Goal: Information Seeking & Learning: Learn about a topic

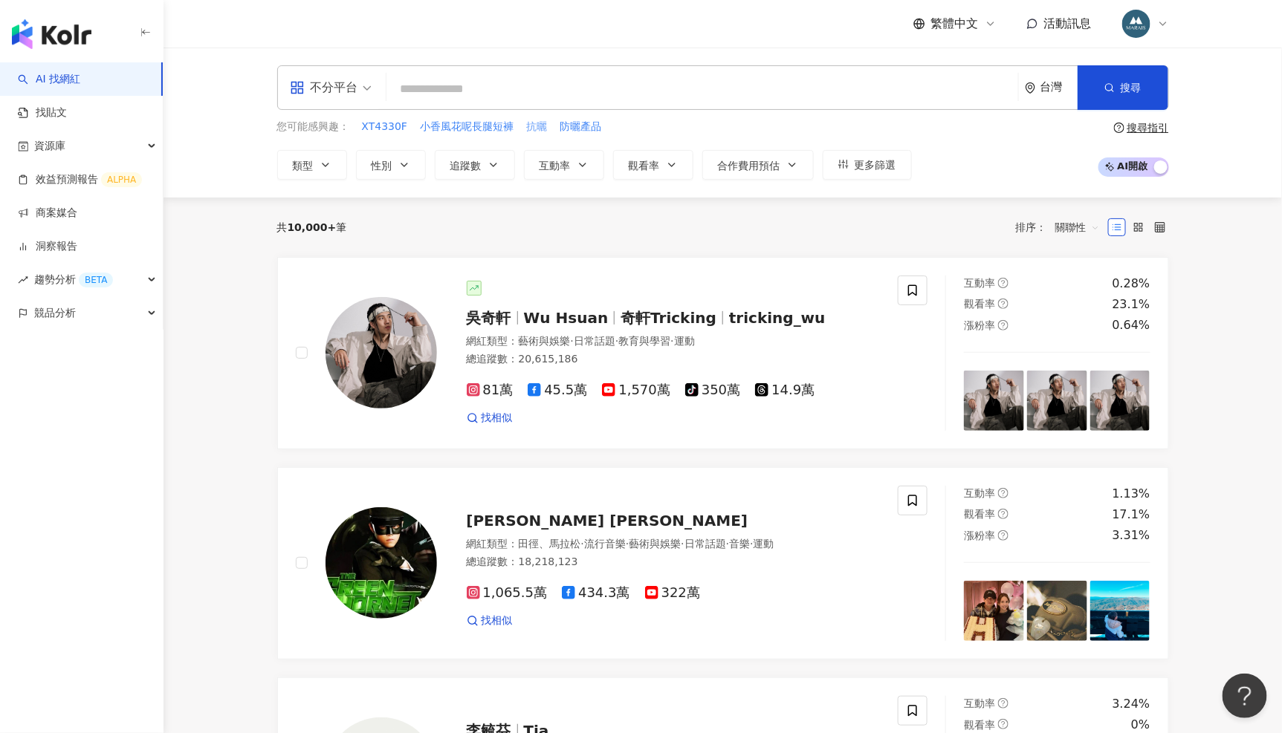
click at [538, 124] on span "抗曬" at bounding box center [536, 127] width 21 height 15
type input "**"
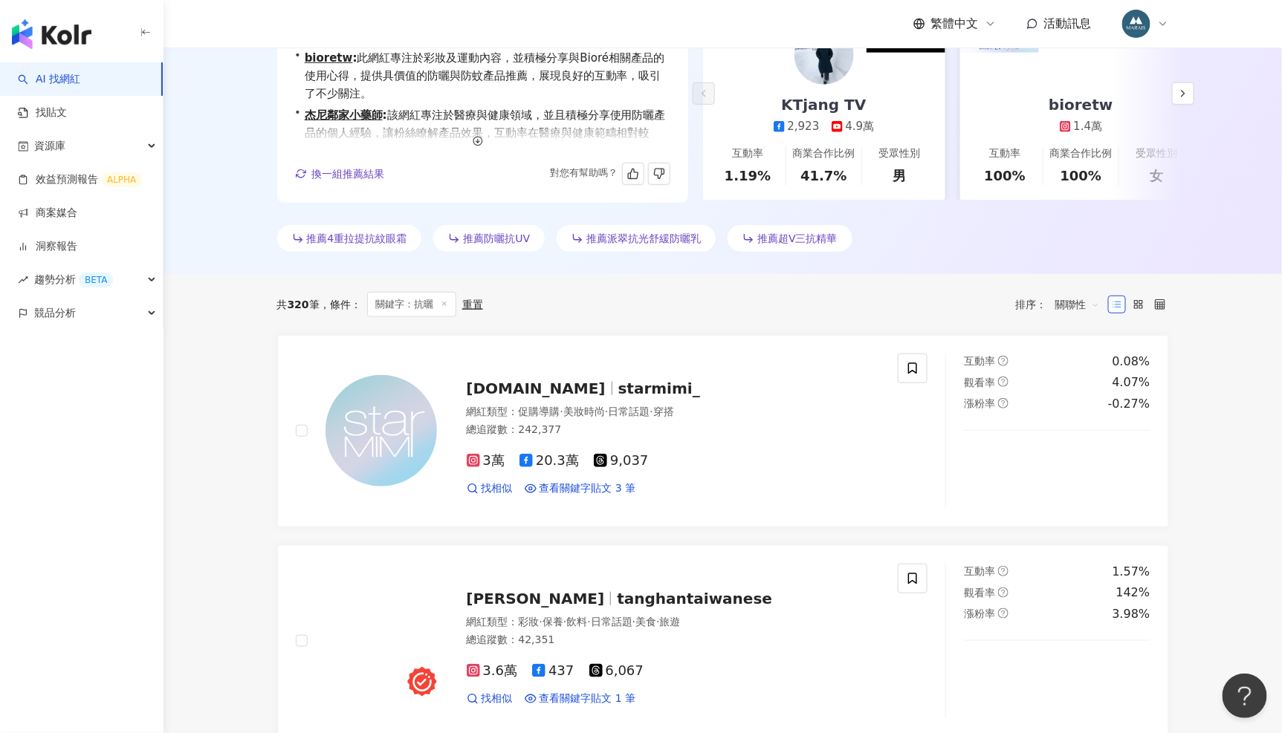
scroll to position [287, 0]
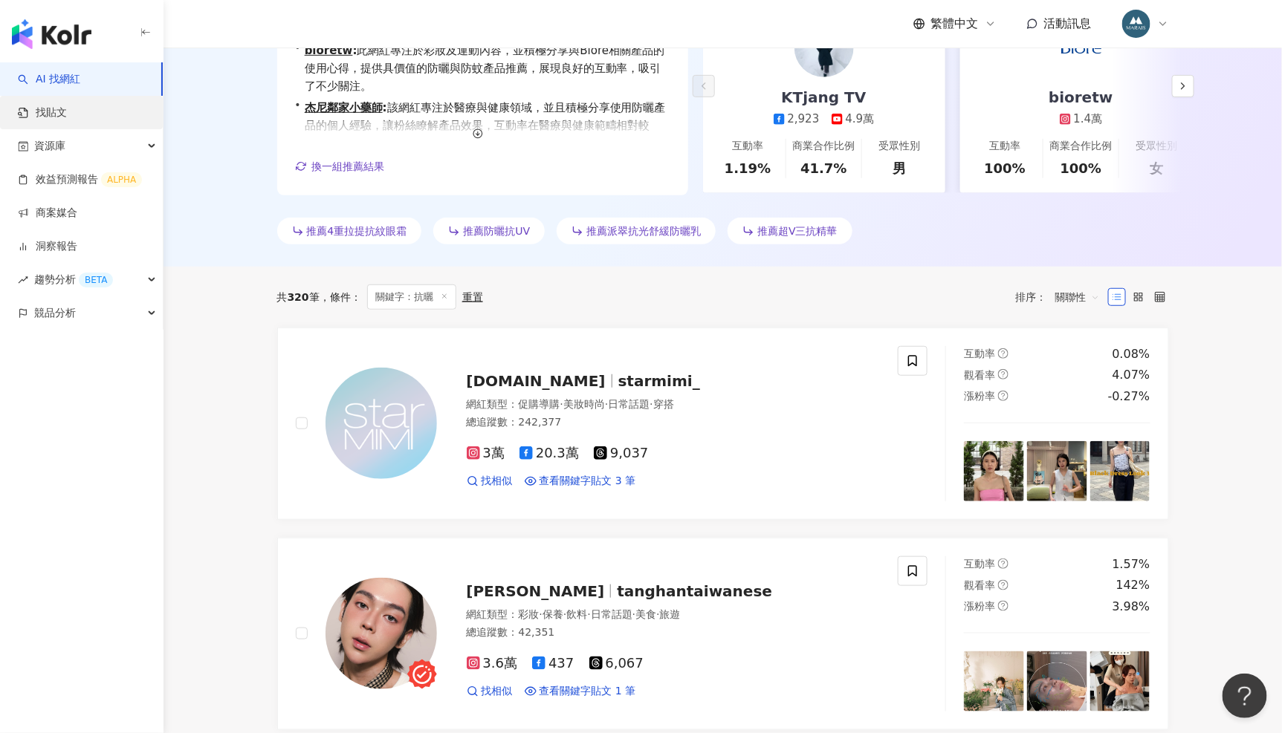
click at [67, 119] on link "找貼文" at bounding box center [42, 113] width 49 height 15
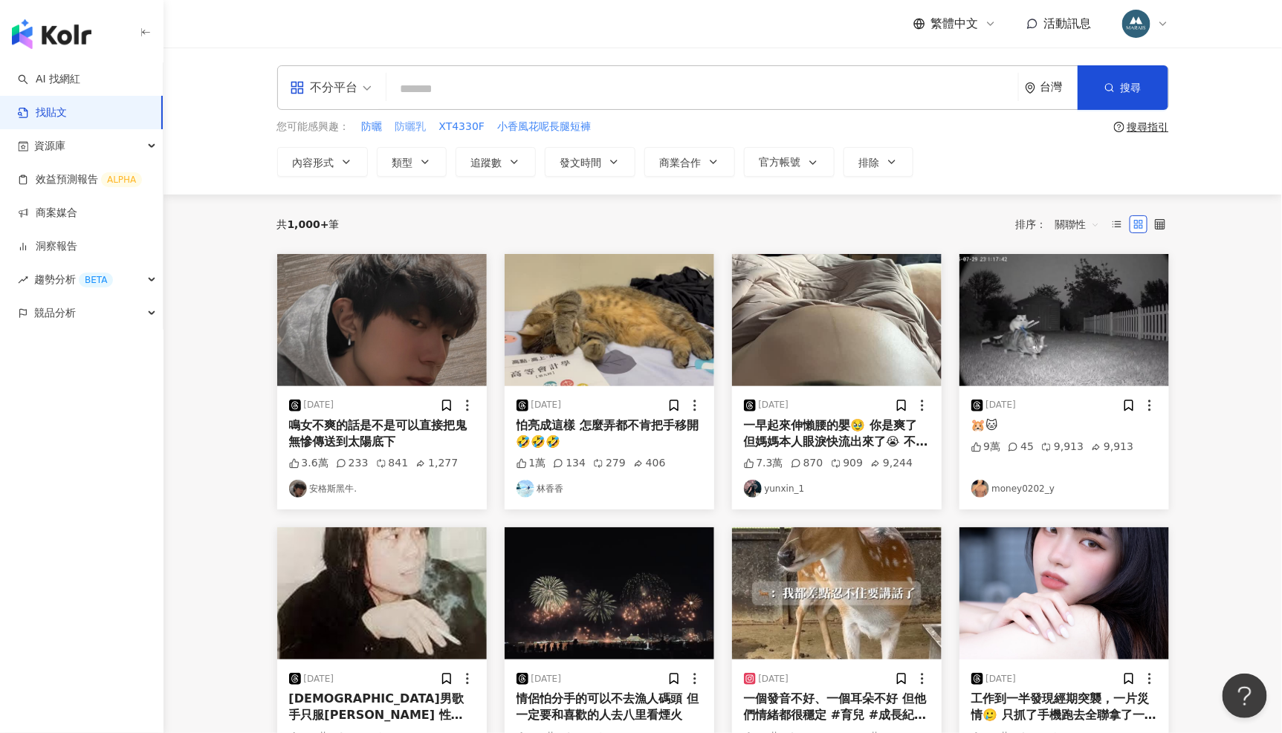
click at [403, 125] on span "防曬乳" at bounding box center [410, 127] width 31 height 15
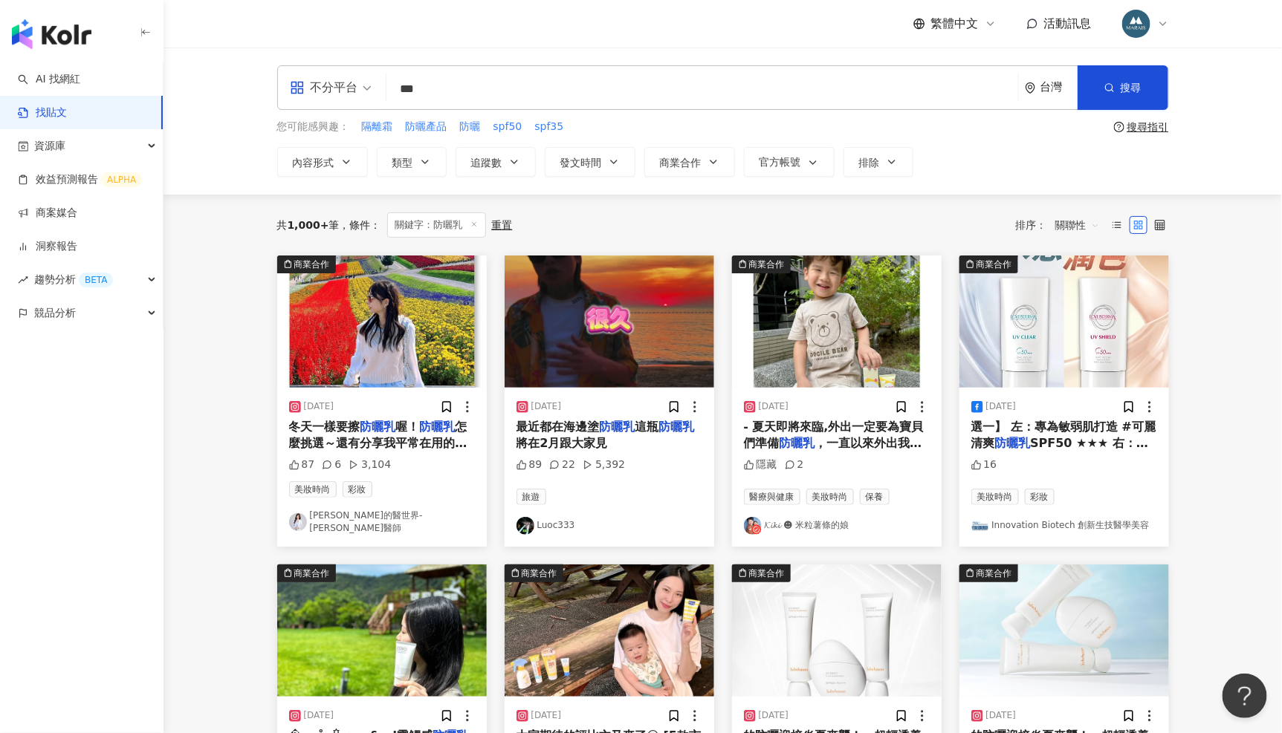
click at [482, 86] on input "***" at bounding box center [702, 89] width 620 height 32
type input "*"
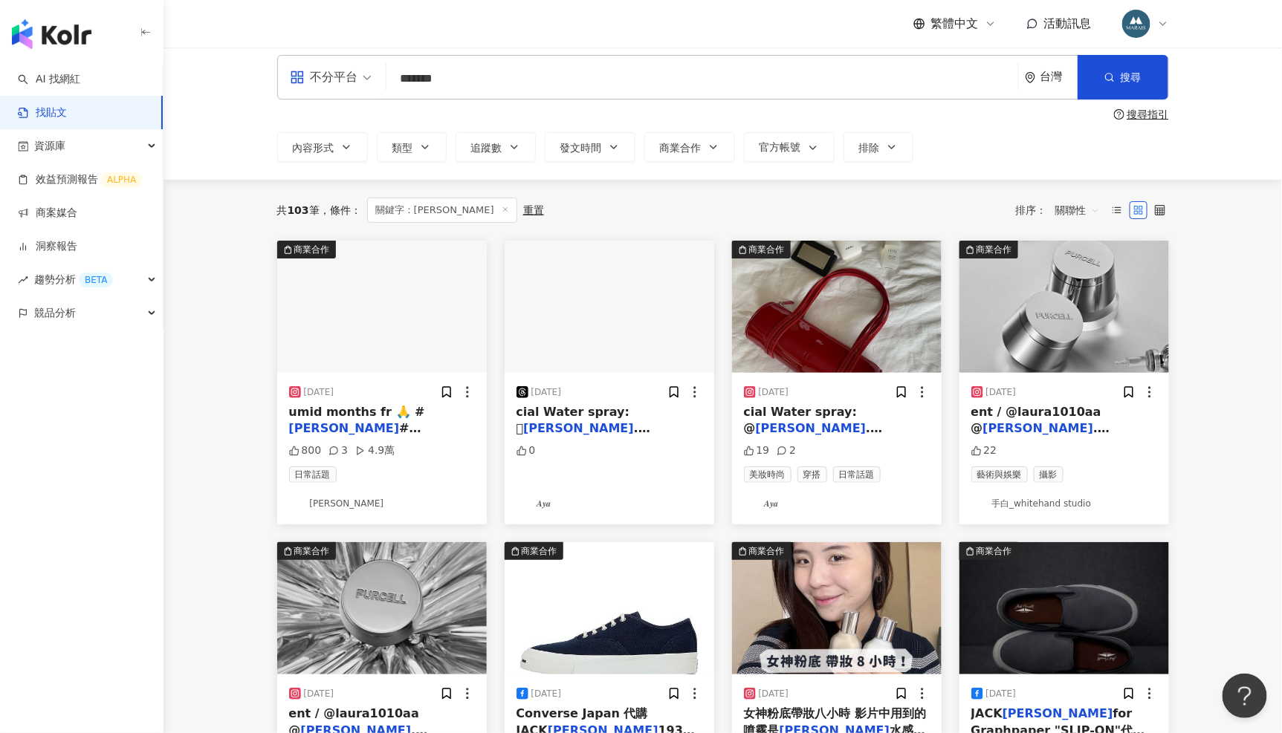
scroll to position [50, 0]
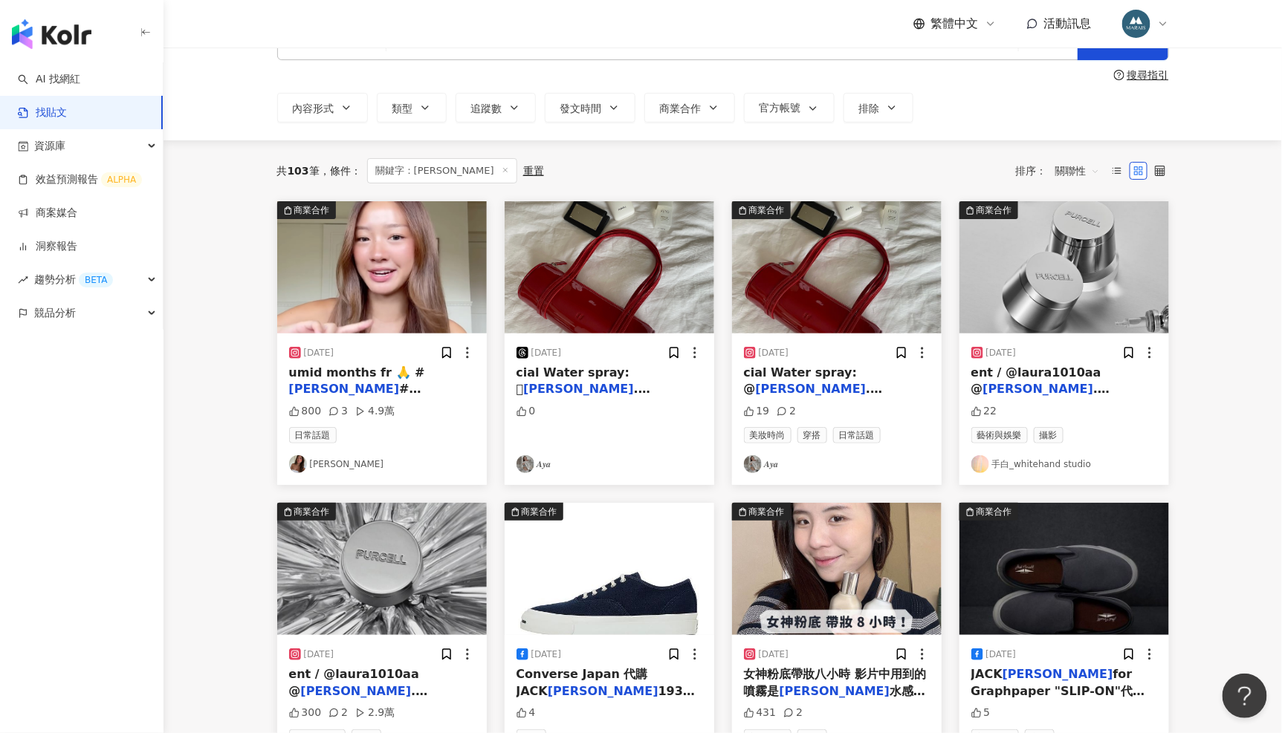
click at [399, 273] on img at bounding box center [382, 267] width 210 height 132
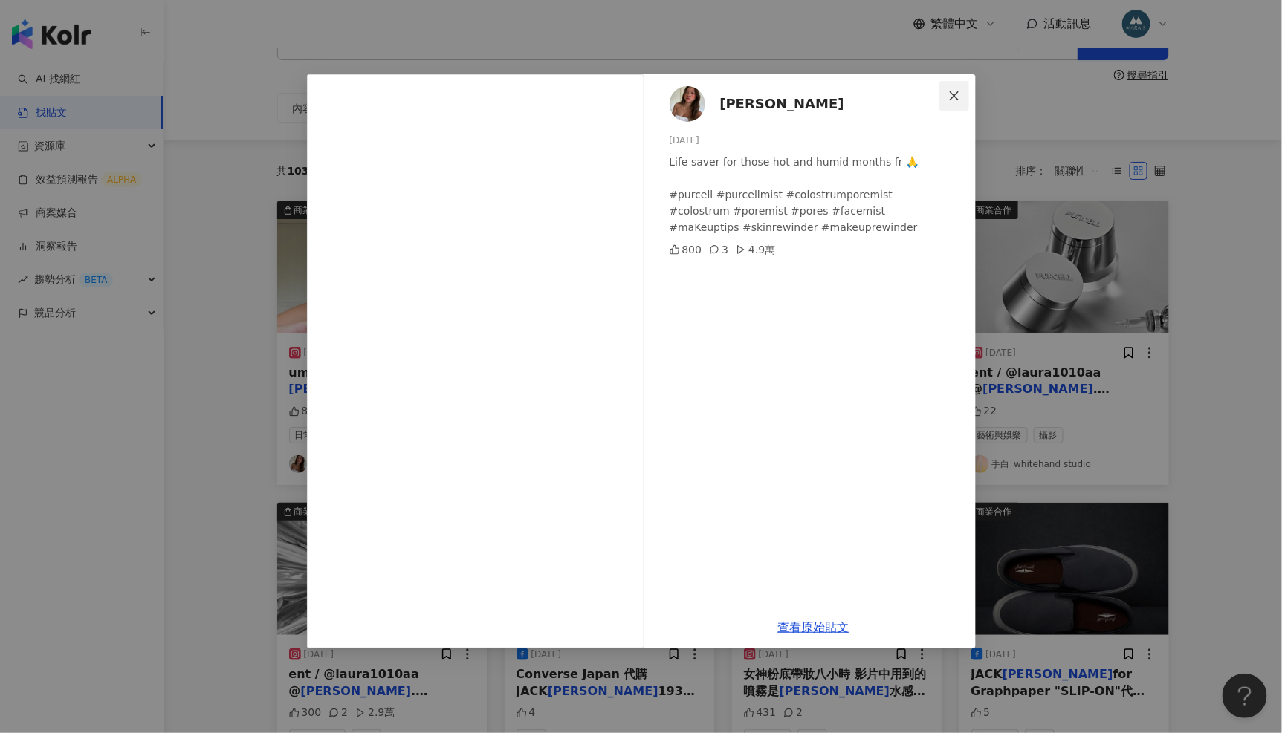
click at [955, 90] on icon "close" at bounding box center [954, 96] width 12 height 12
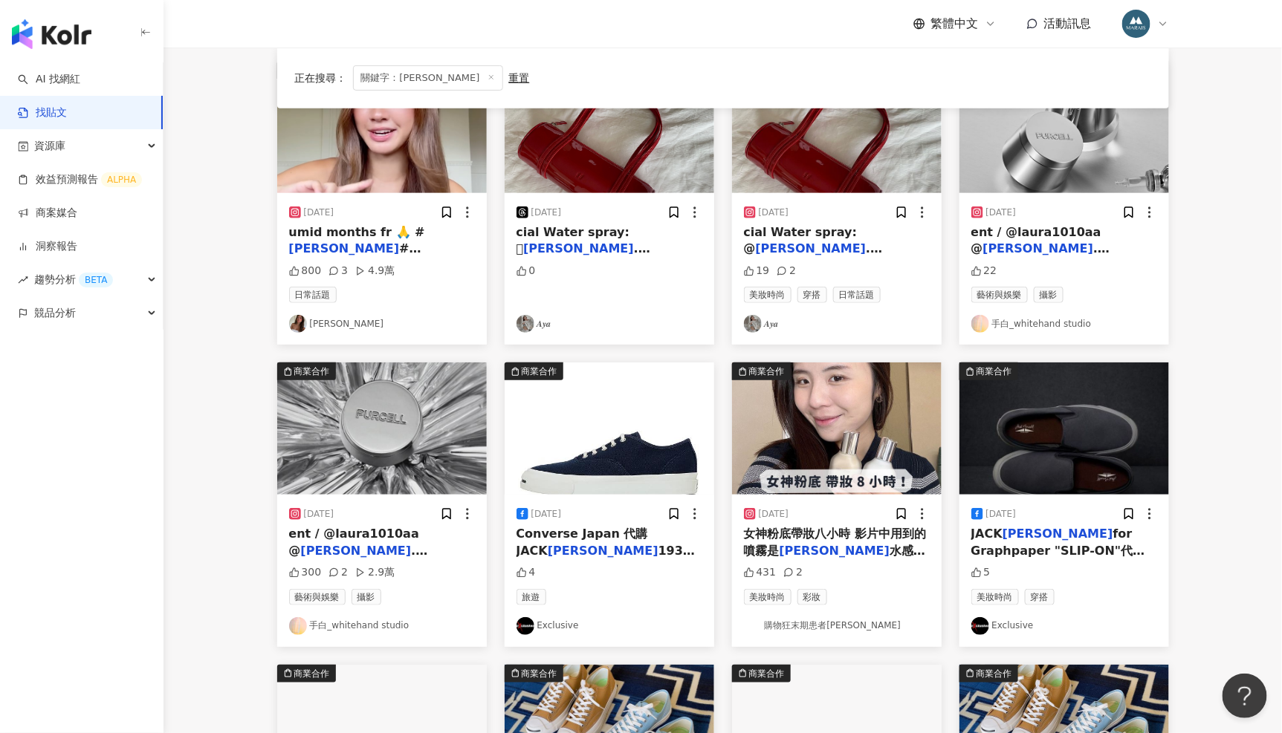
scroll to position [440, 0]
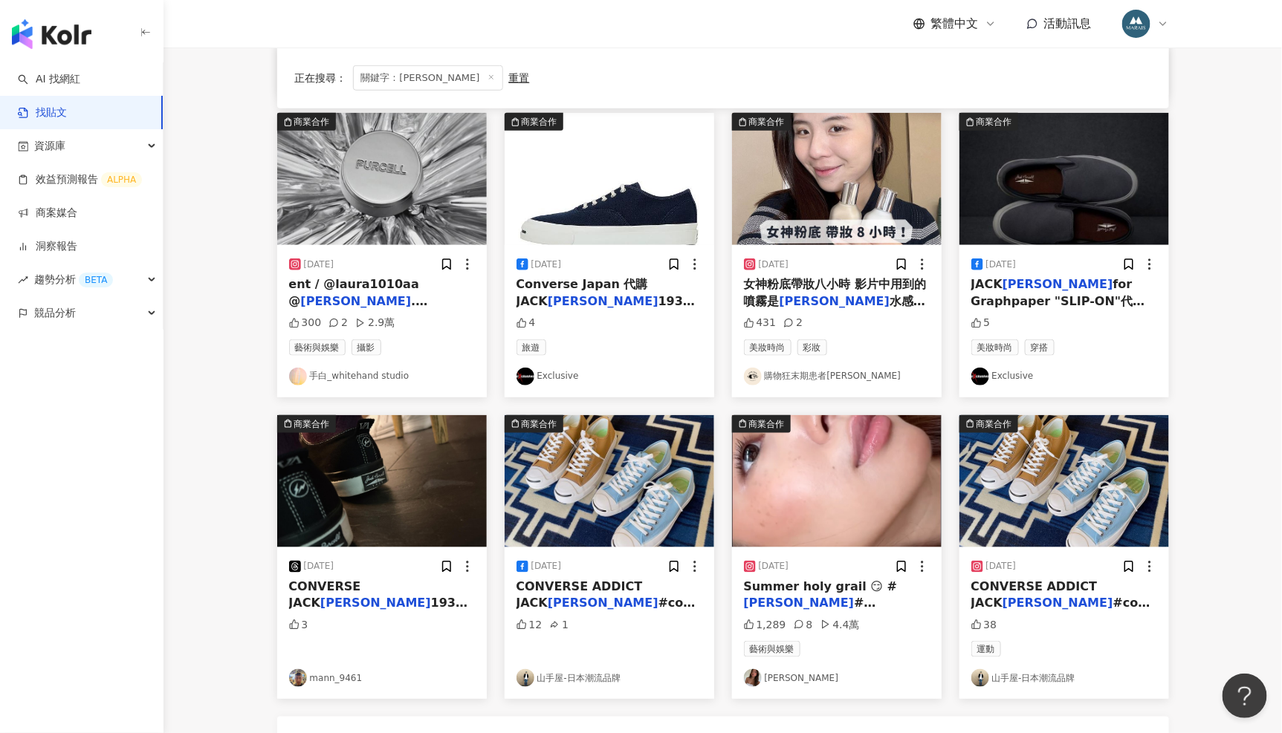
click at [861, 461] on img at bounding box center [837, 481] width 210 height 132
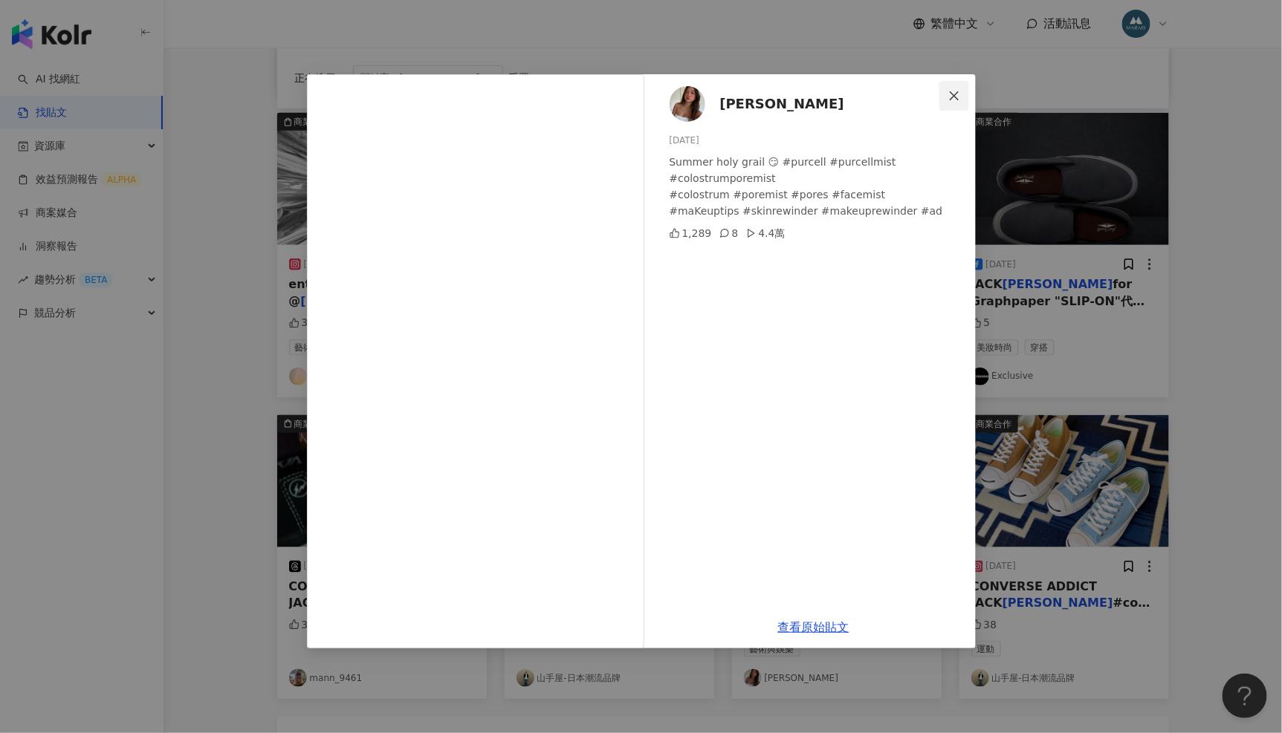
click at [959, 90] on icon "close" at bounding box center [954, 96] width 12 height 12
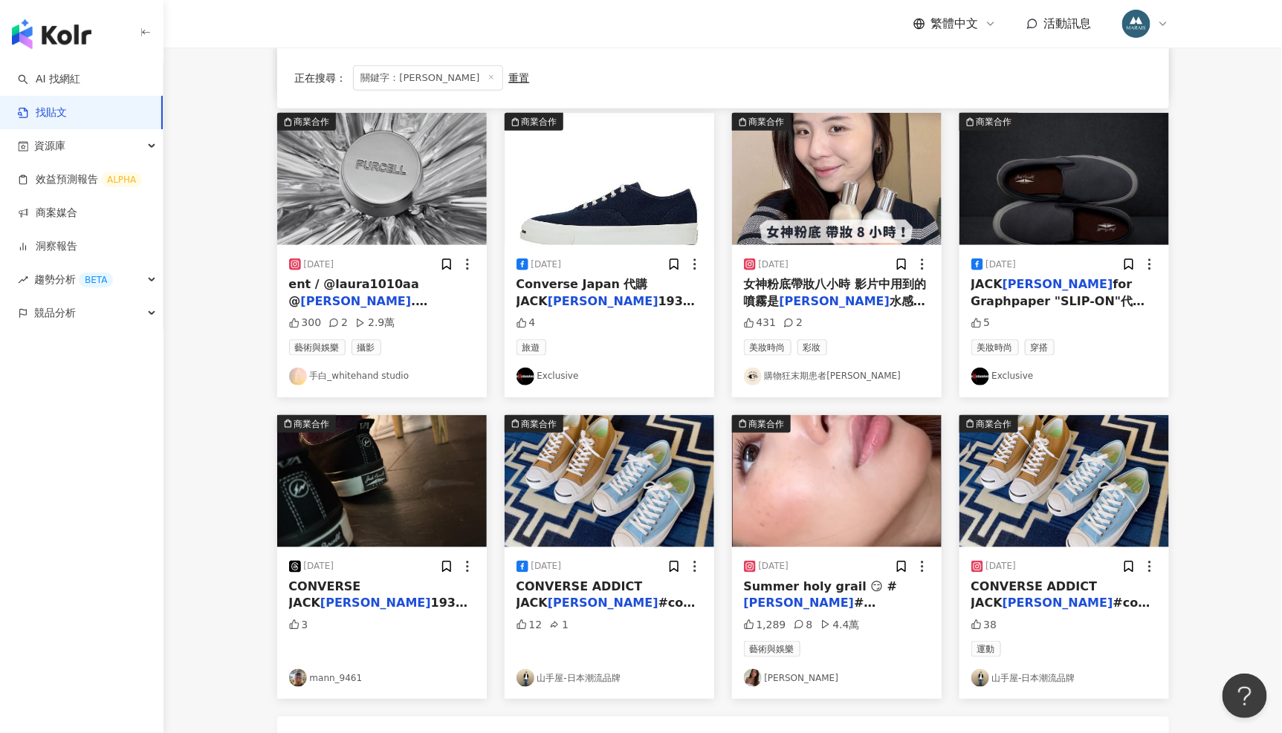
scroll to position [553, 0]
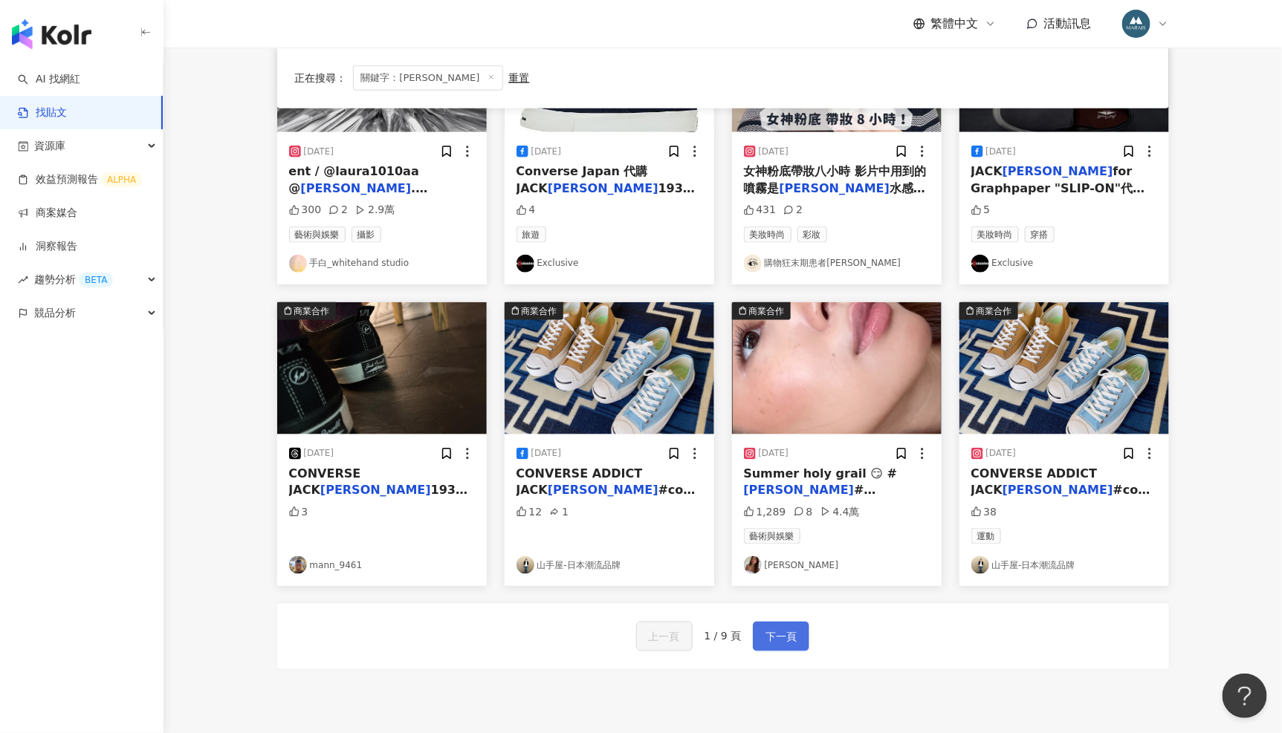
click at [789, 631] on span "下一頁" at bounding box center [780, 638] width 31 height 18
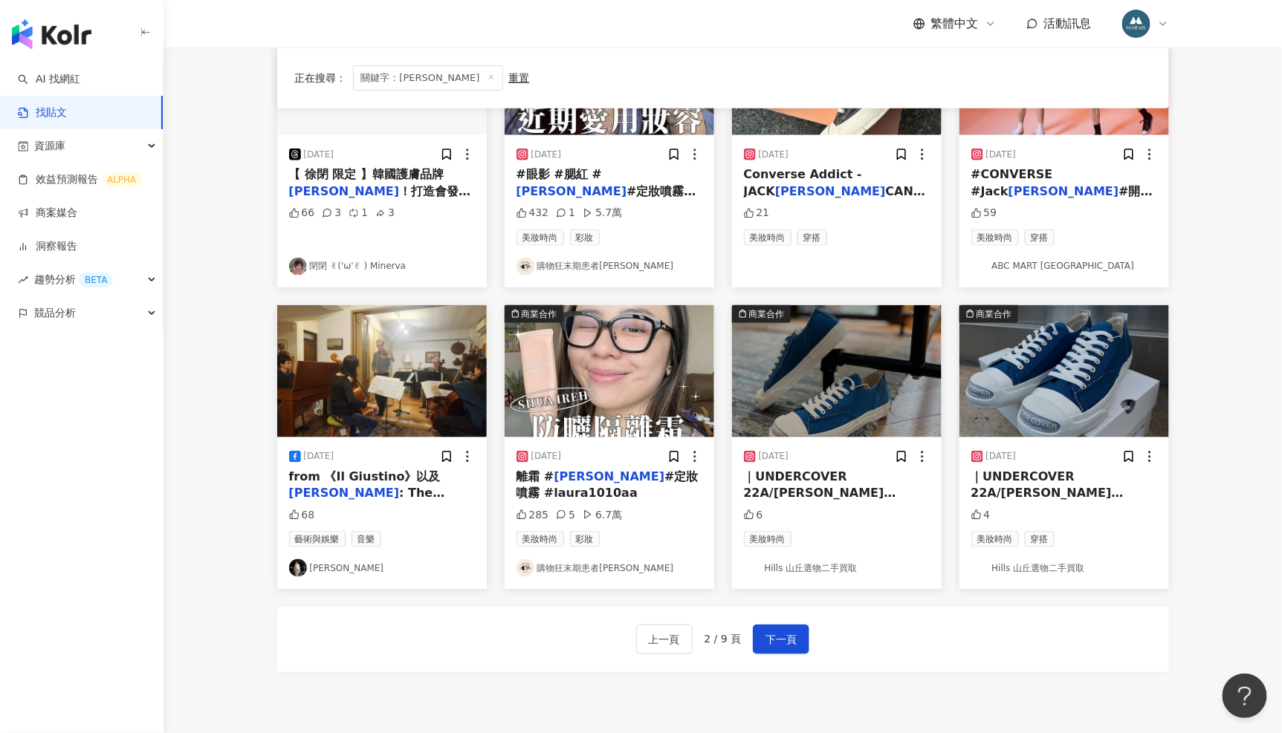
scroll to position [571, 0]
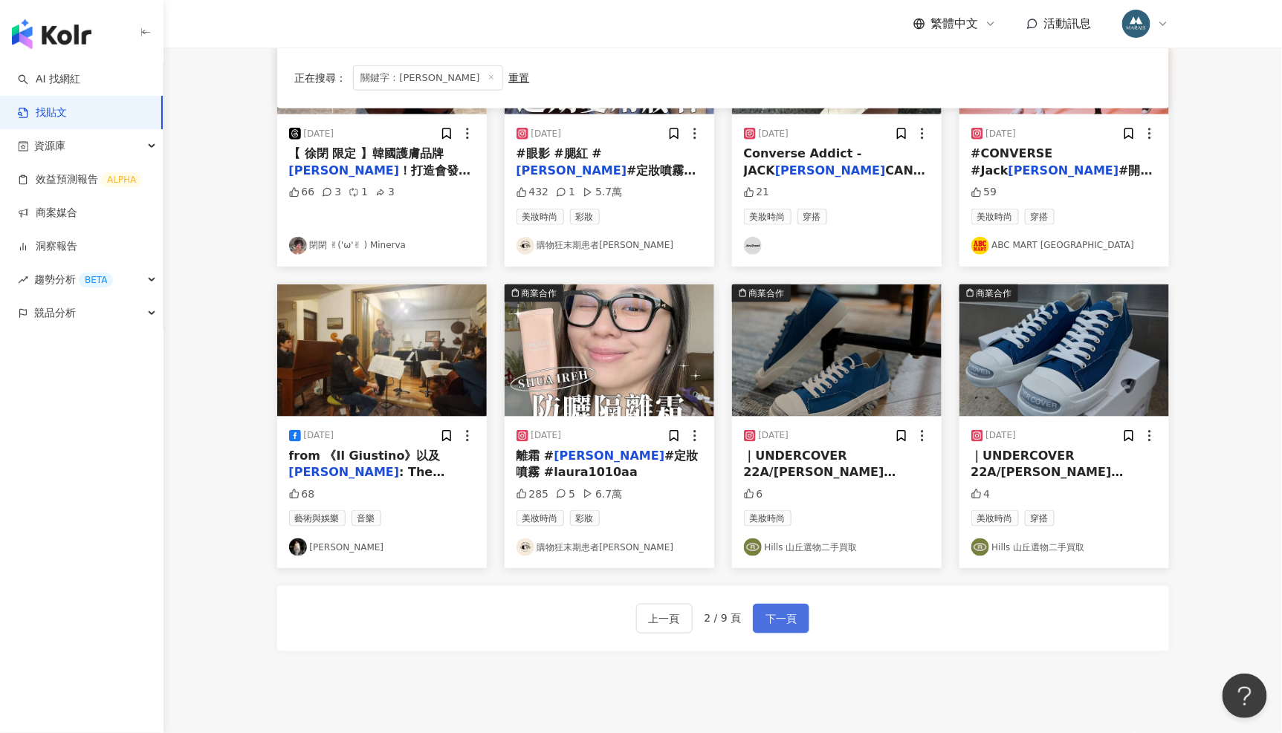
click at [769, 625] on span "下一頁" at bounding box center [780, 620] width 31 height 18
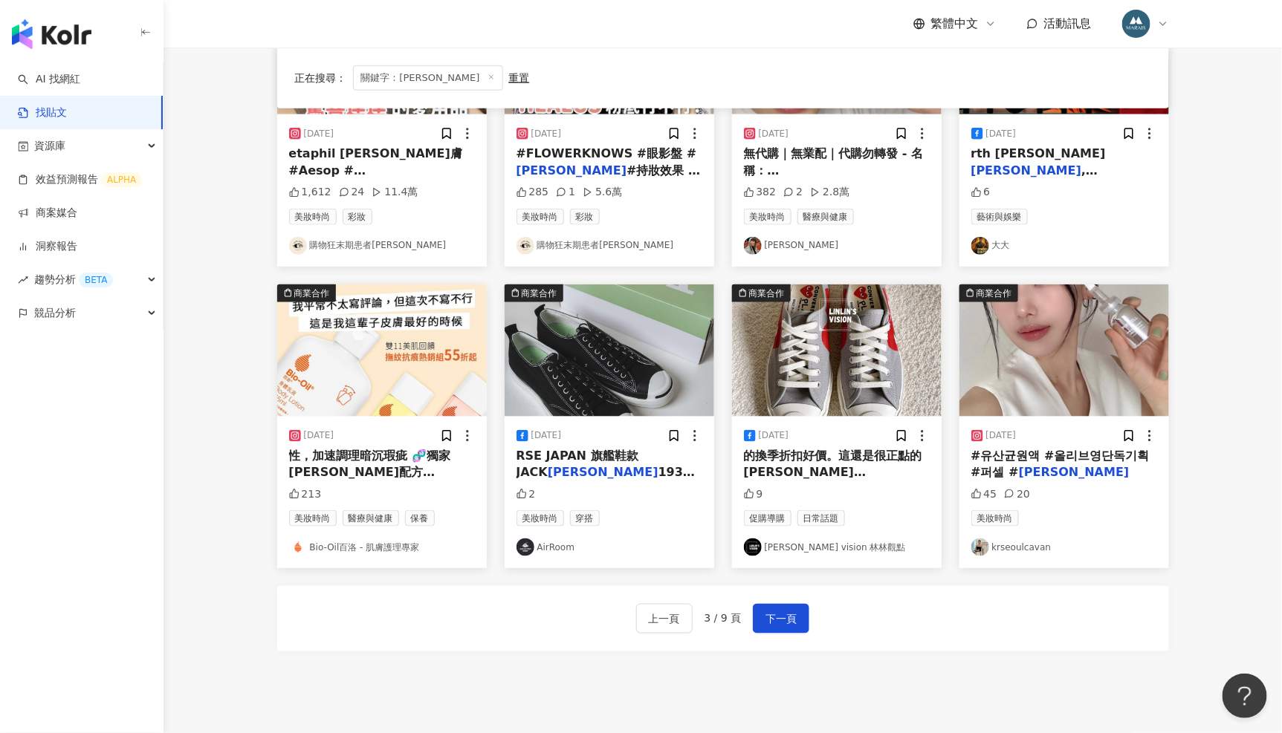
click at [1069, 363] on img at bounding box center [1064, 351] width 210 height 132
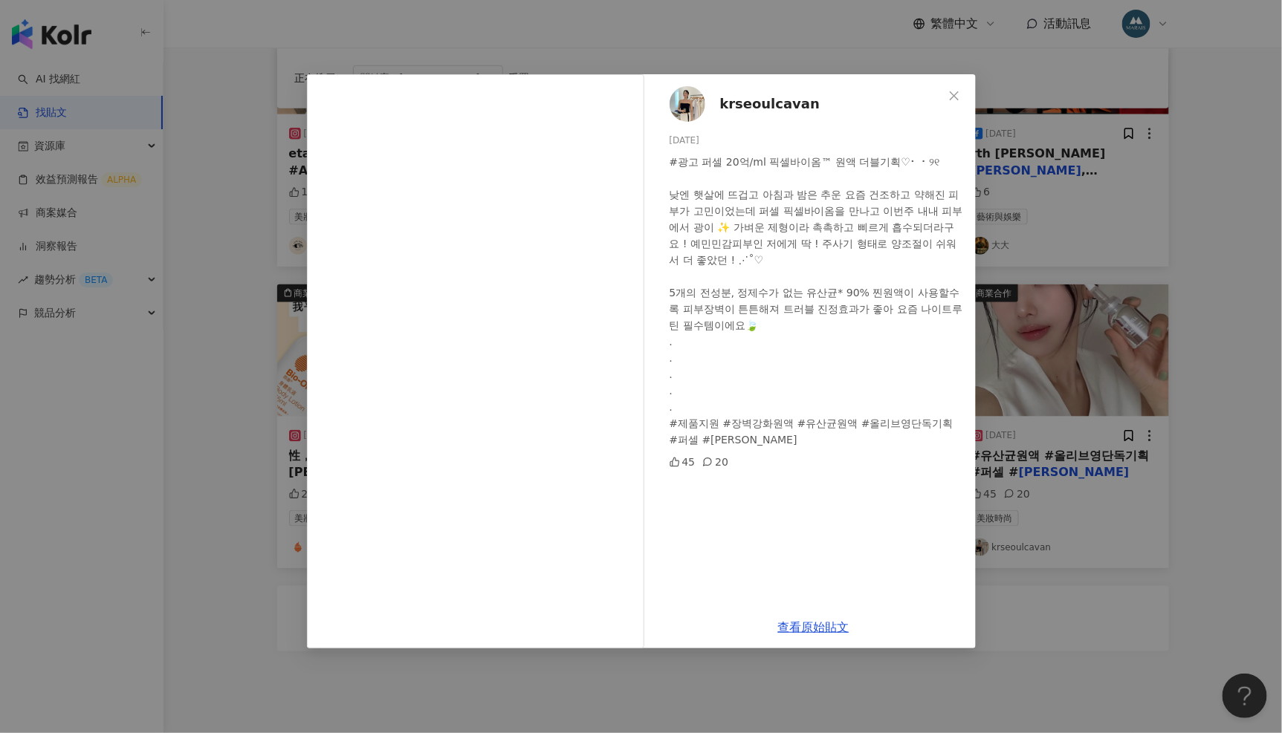
click at [1186, 241] on div "krseoulcavan 2025/5/9 #광고 퍼셀 20억/ml 픽셀바이옴™ 원액 더블기획♡⠂ ⠂୨୧ 낮엔 햇살에 뜨겁고 아침과 밤은 추운 요…" at bounding box center [641, 366] width 1282 height 733
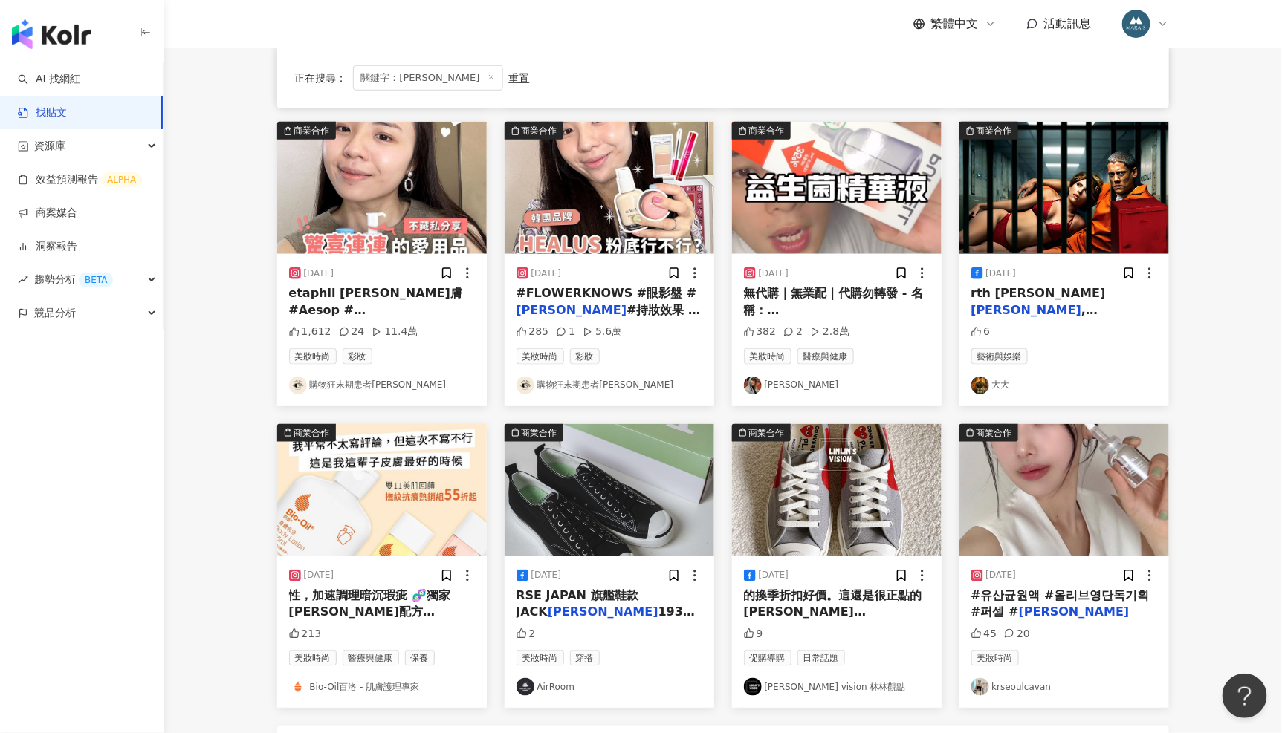
scroll to position [691, 0]
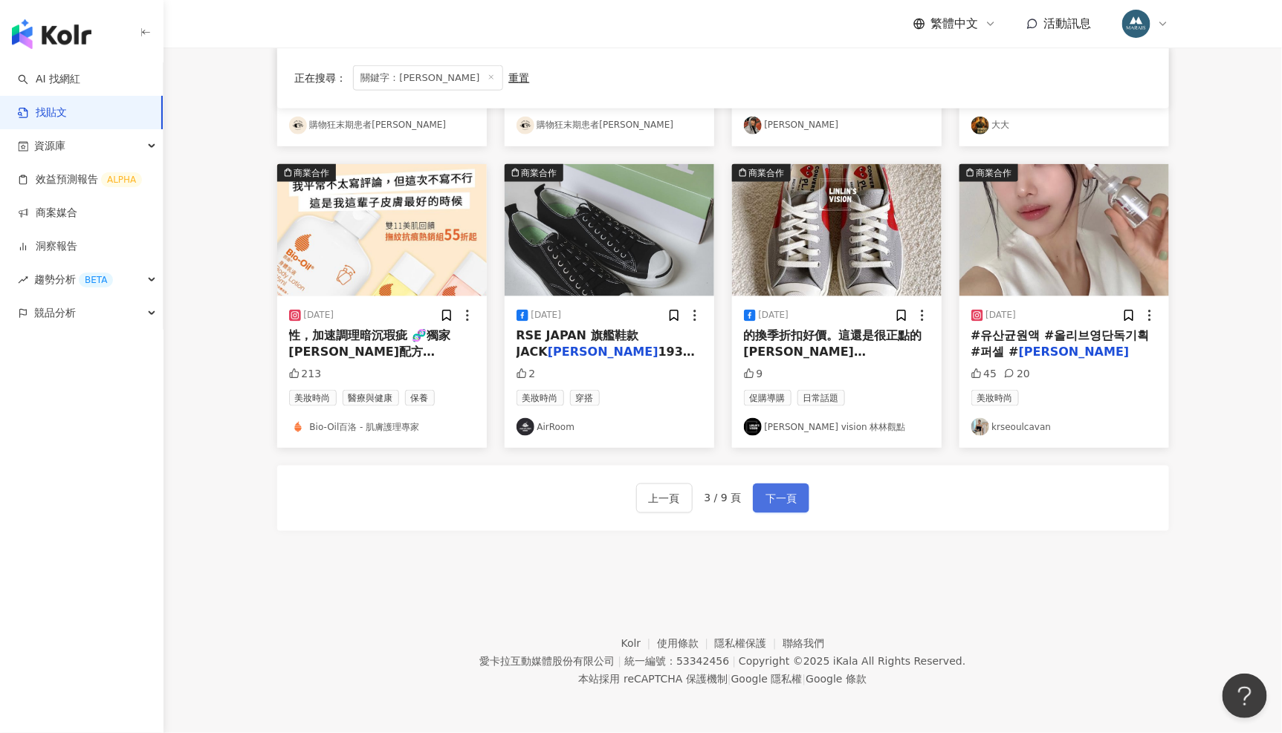
click at [779, 499] on span "下一頁" at bounding box center [780, 499] width 31 height 18
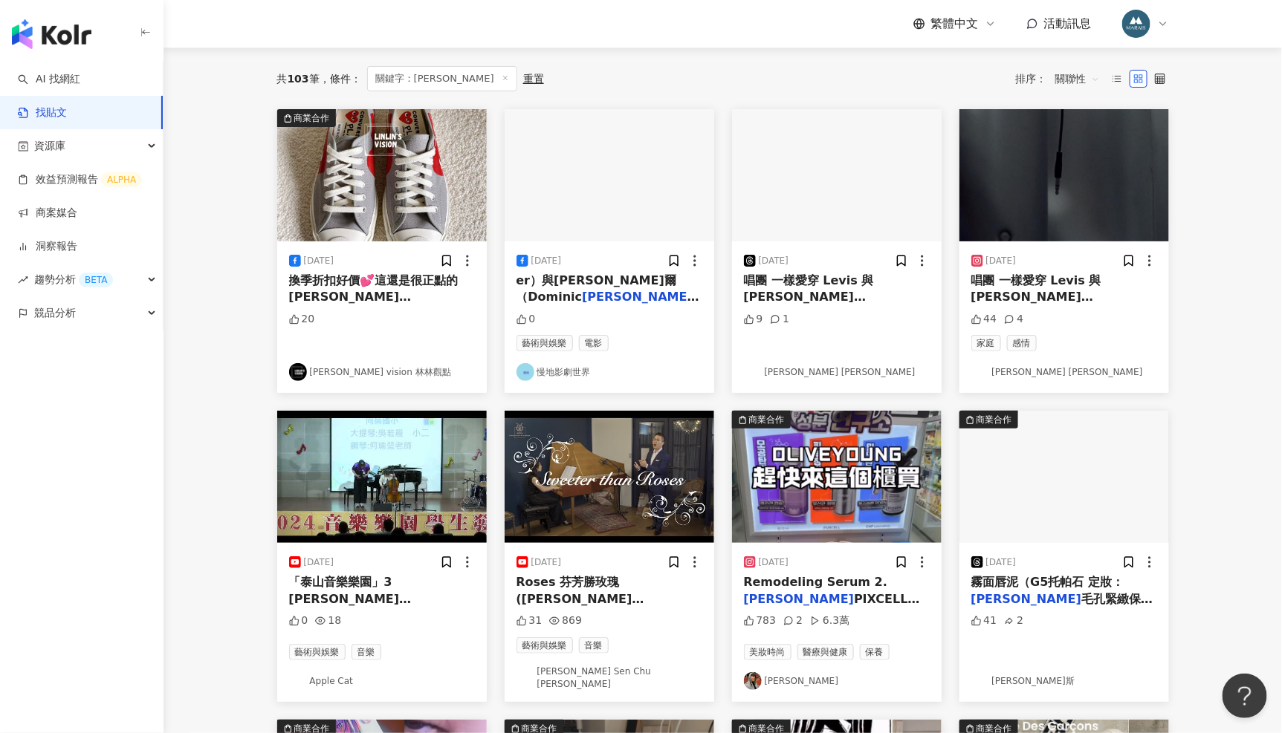
scroll to position [120, 0]
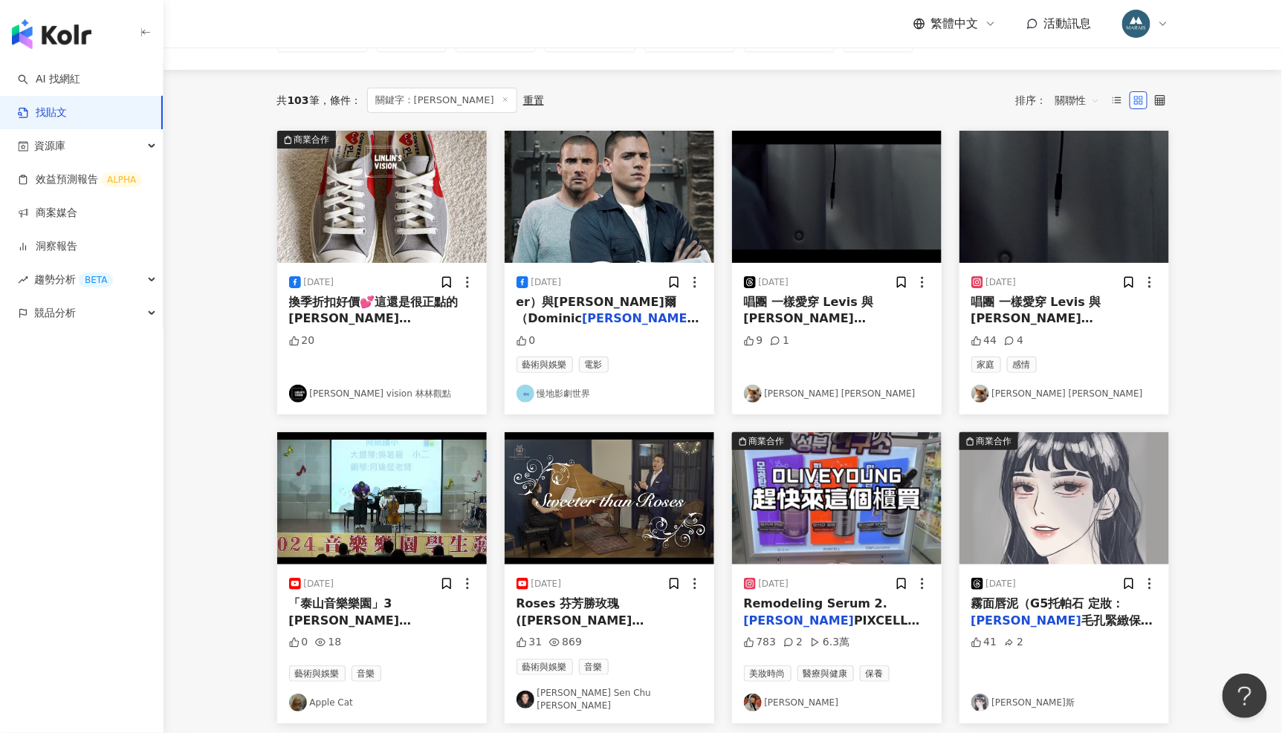
click at [863, 473] on img at bounding box center [837, 498] width 210 height 132
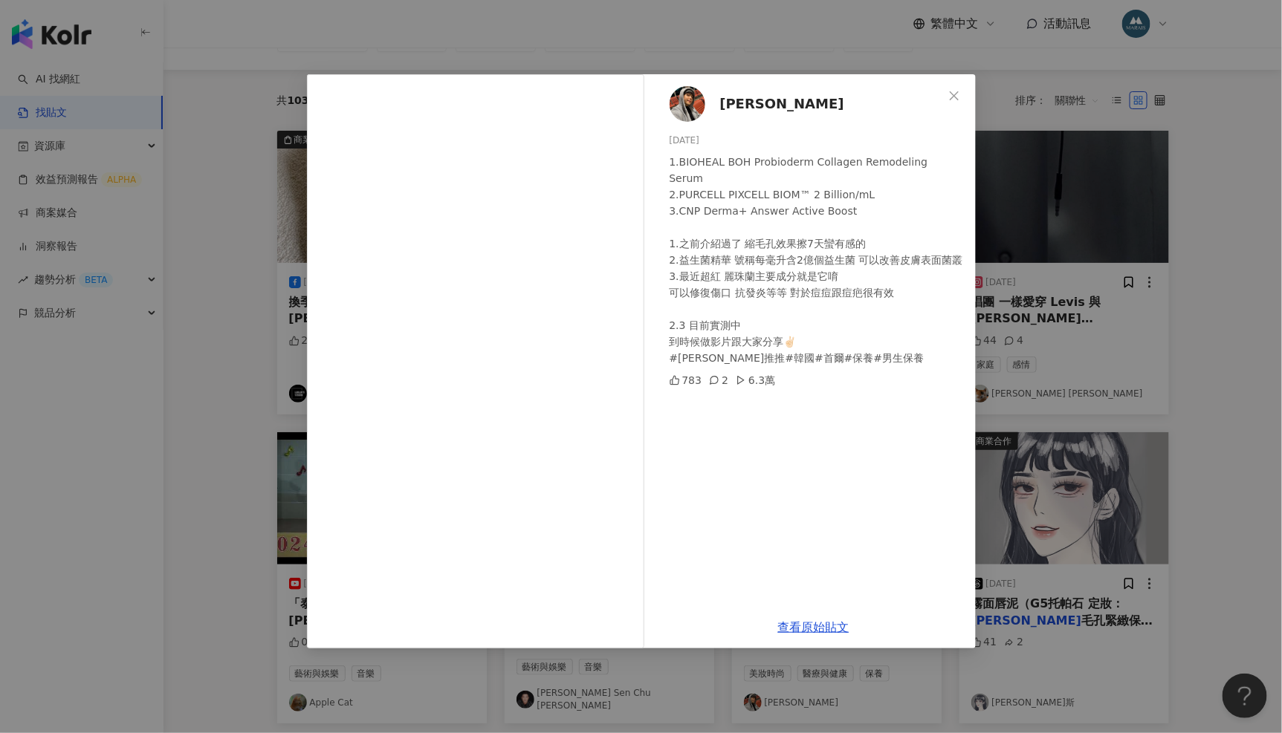
click at [717, 100] on div "東尼朱 2025/2/27 1.BIOHEAL BOH Probioderm Collagen Remodeling Serum 2.PURCELL PIXC…" at bounding box center [814, 340] width 324 height 532
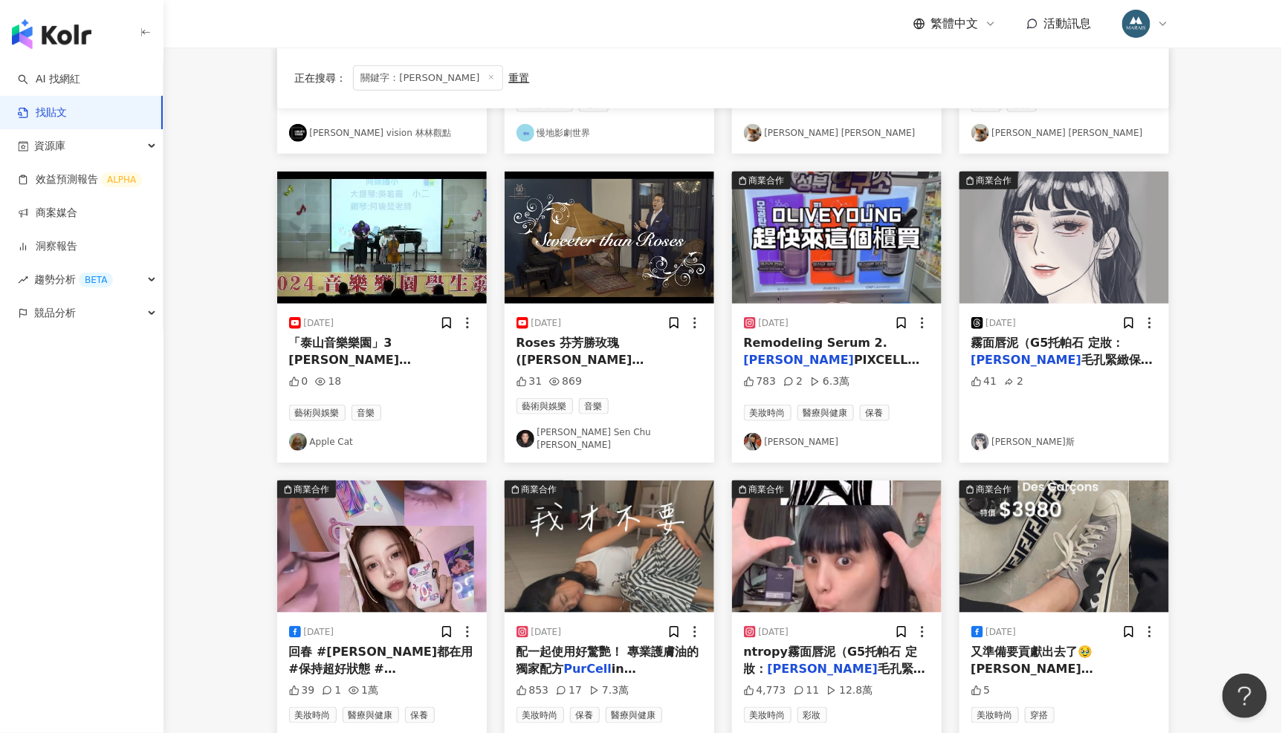
scroll to position [495, 0]
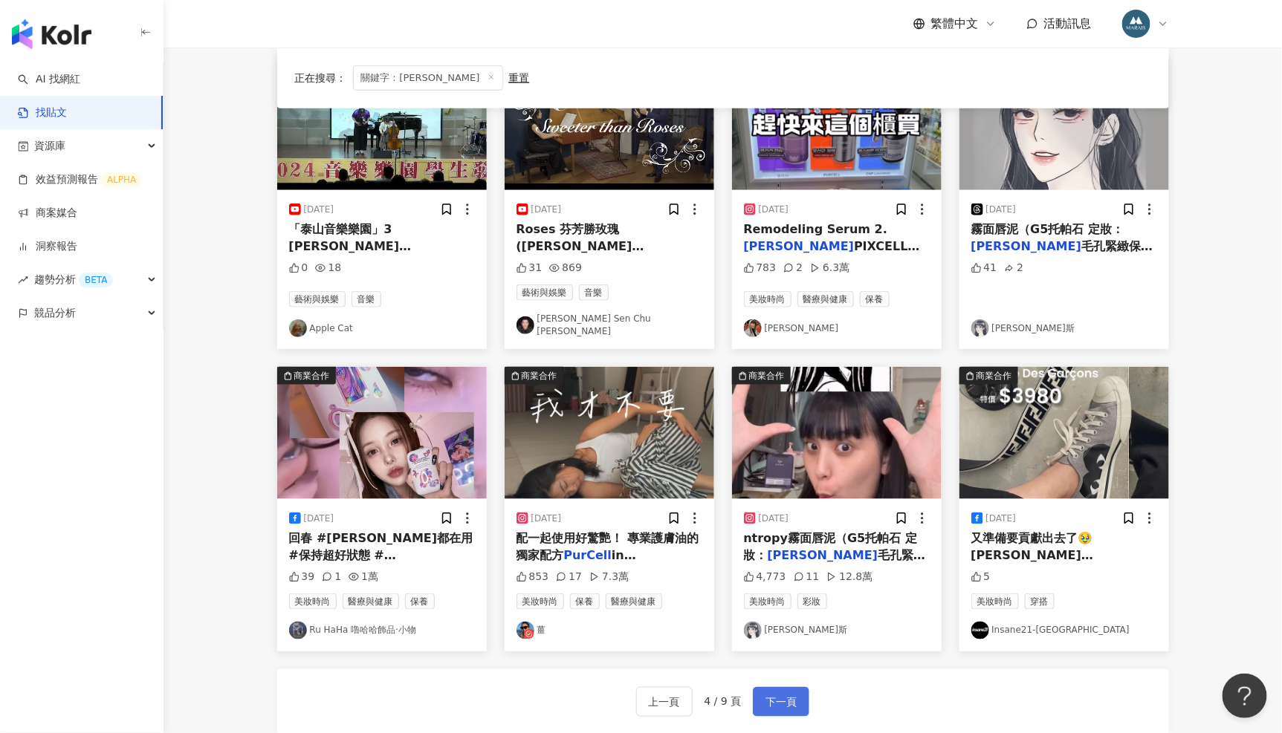
click at [794, 694] on span "下一頁" at bounding box center [780, 703] width 31 height 18
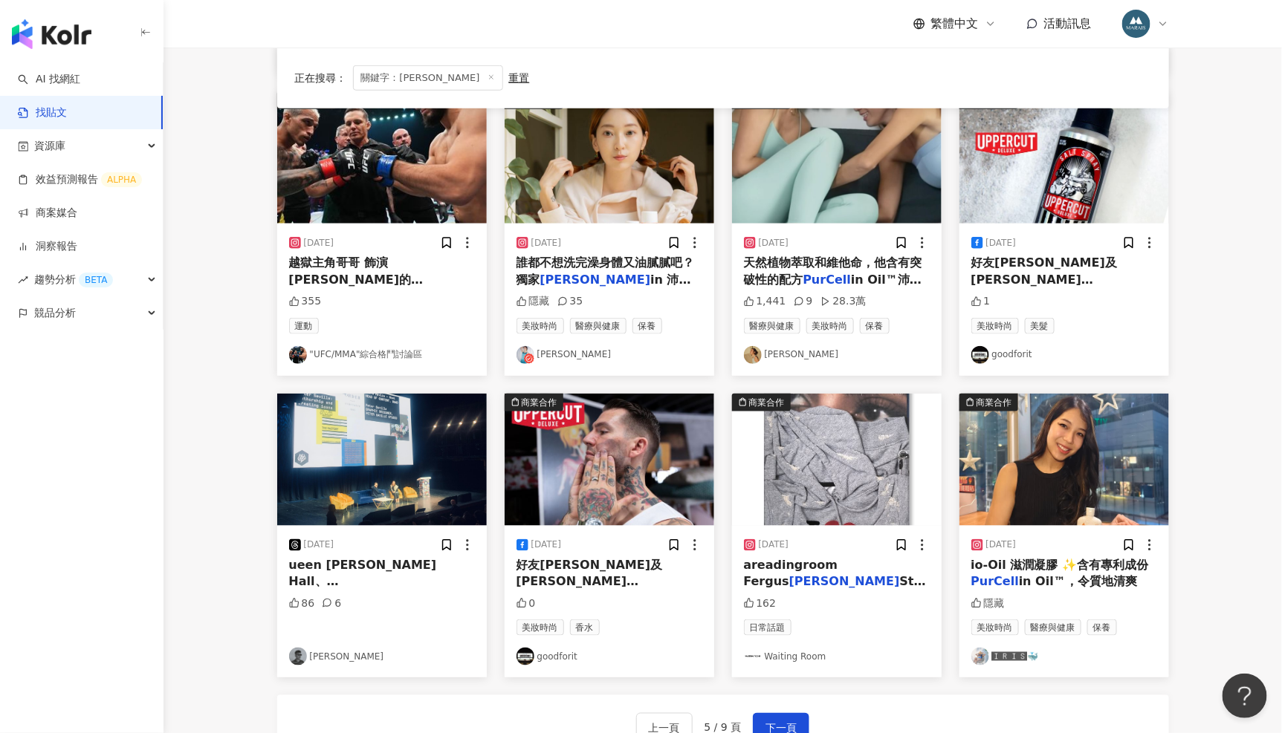
scroll to position [0, 0]
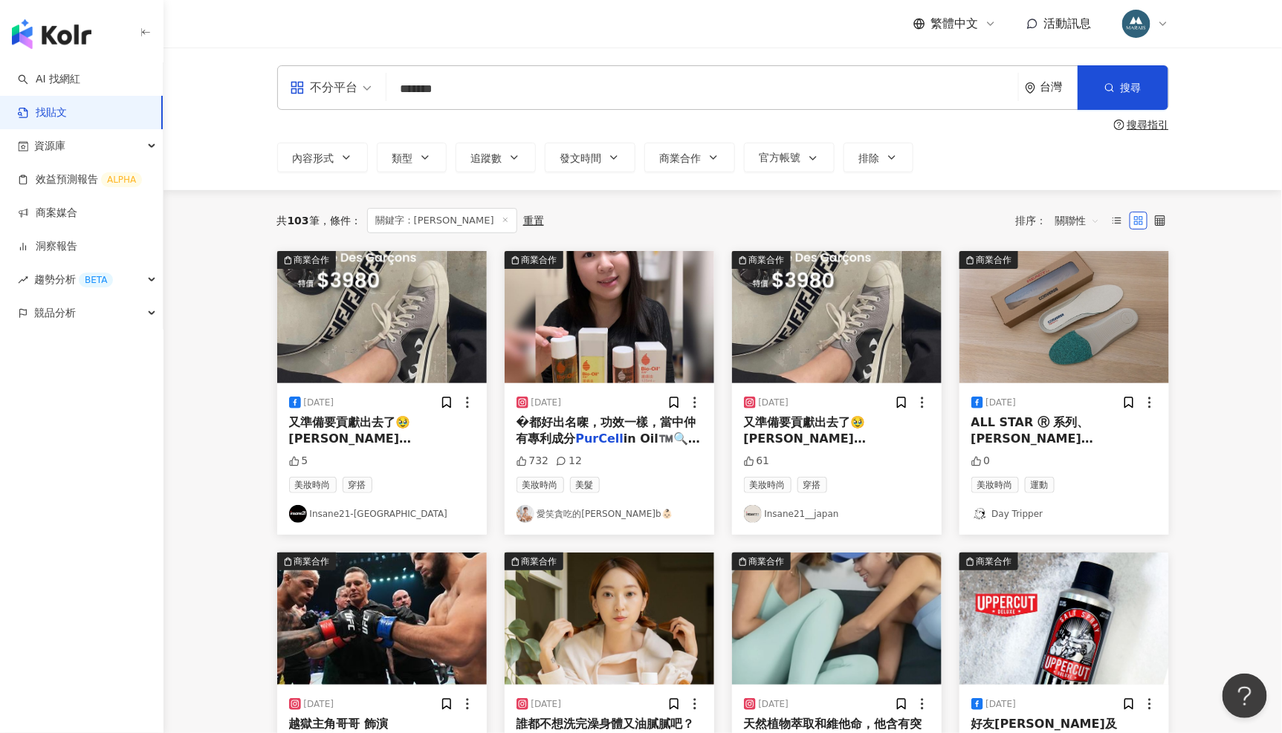
click at [545, 87] on input "*******" at bounding box center [702, 89] width 620 height 32
click at [718, 77] on input "**" at bounding box center [702, 89] width 620 height 32
click at [710, 91] on input "**" at bounding box center [702, 89] width 620 height 32
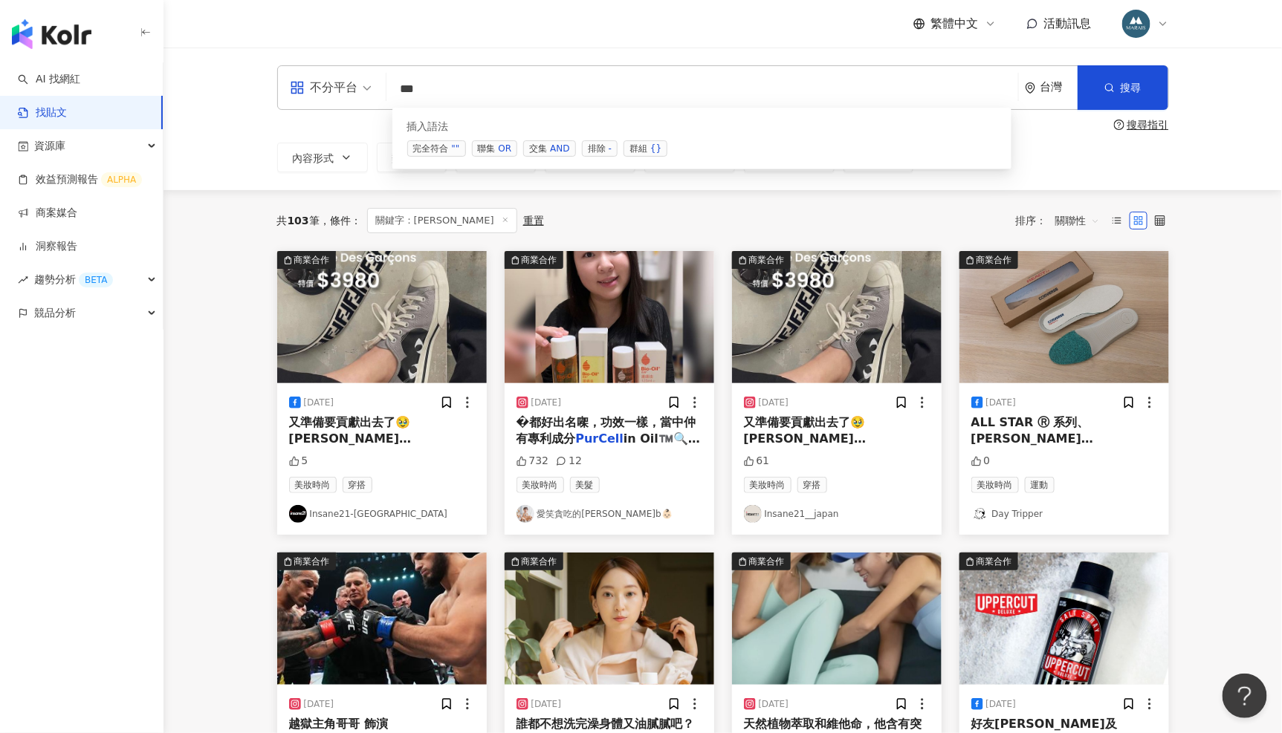
click at [560, 149] on div "AND" at bounding box center [559, 148] width 19 height 15
click at [652, 148] on div "{}" at bounding box center [655, 148] width 11 height 15
click at [508, 146] on div "OR" at bounding box center [505, 148] width 13 height 15
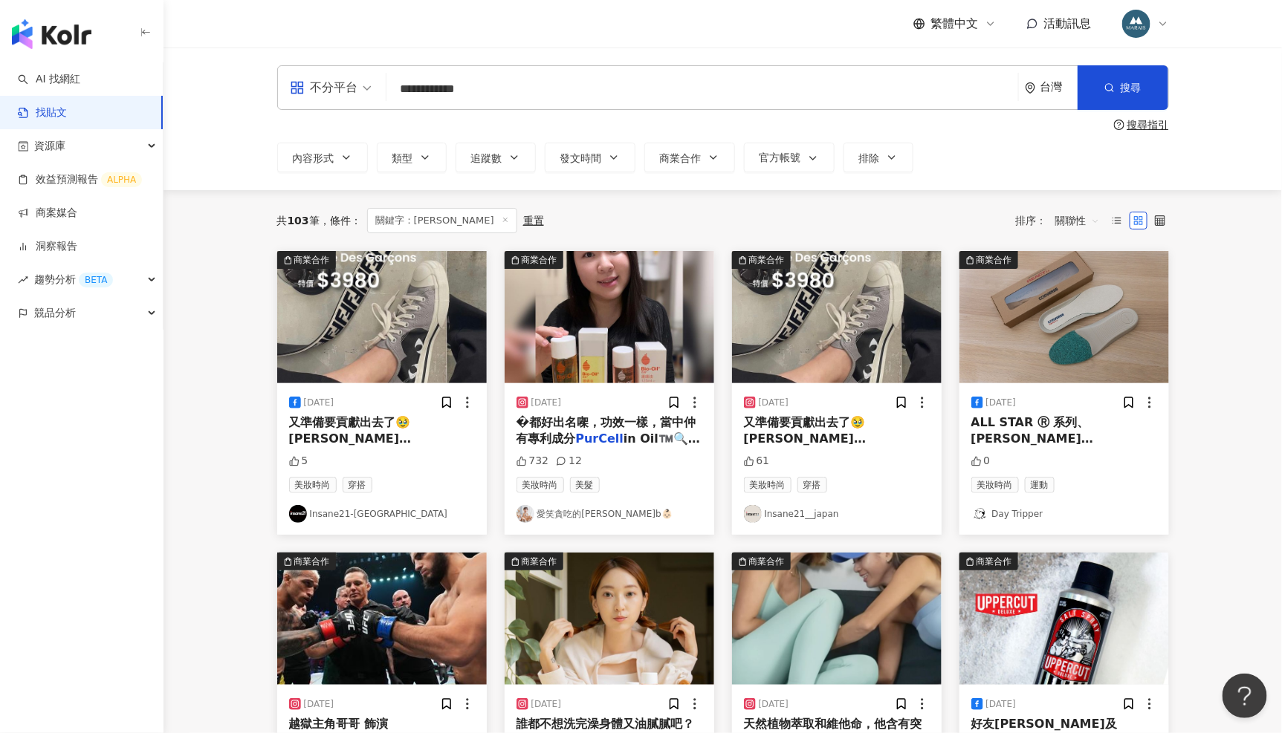
click at [533, 100] on input "**********" at bounding box center [702, 89] width 620 height 32
type input "**********"
click at [1133, 95] on button "搜尋" at bounding box center [1122, 87] width 91 height 45
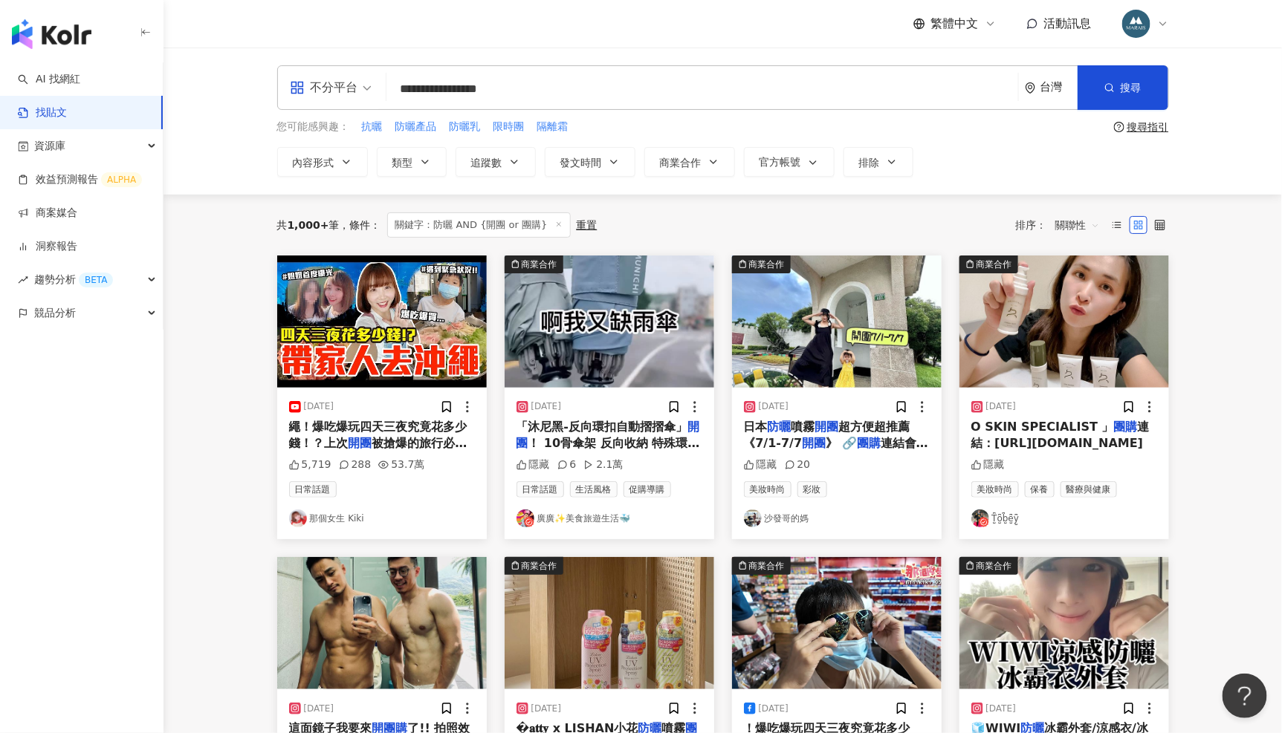
click at [1072, 224] on span "關聯性" at bounding box center [1077, 225] width 45 height 24
click at [1092, 279] on div "互動數" at bounding box center [1080, 281] width 42 height 16
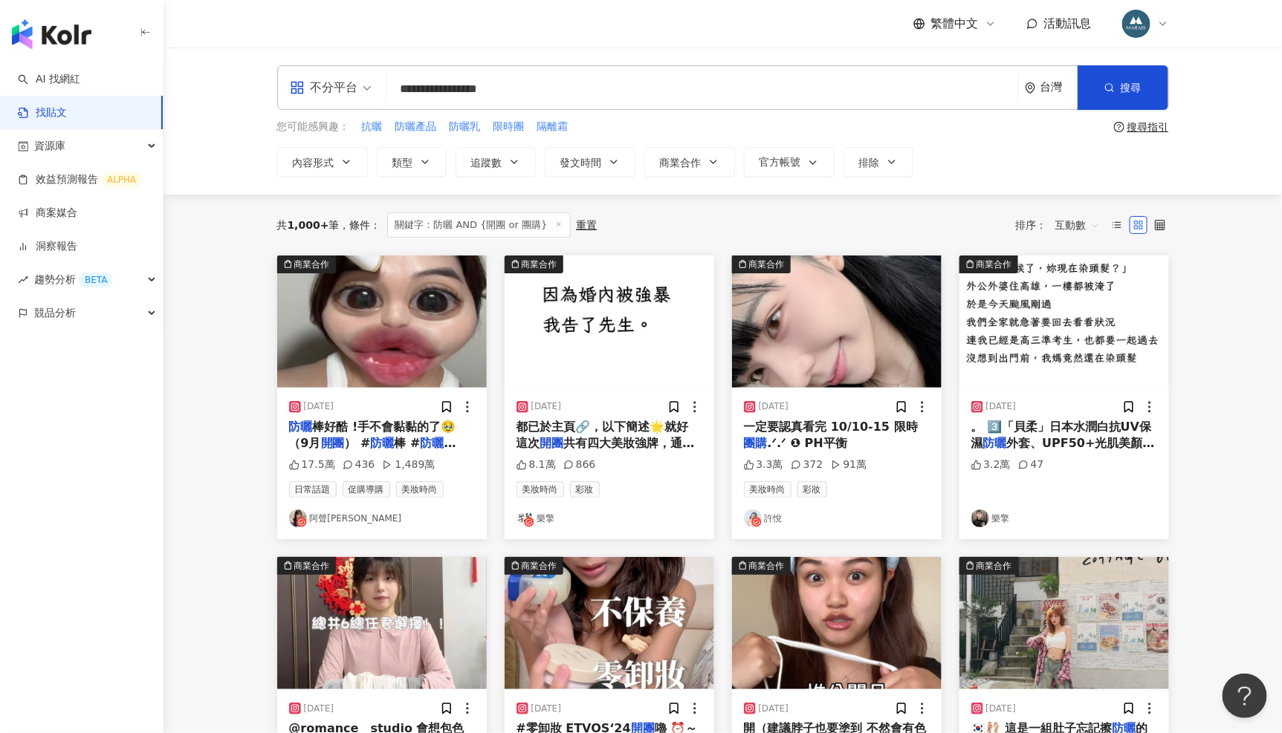
click at [860, 320] on img at bounding box center [837, 322] width 210 height 132
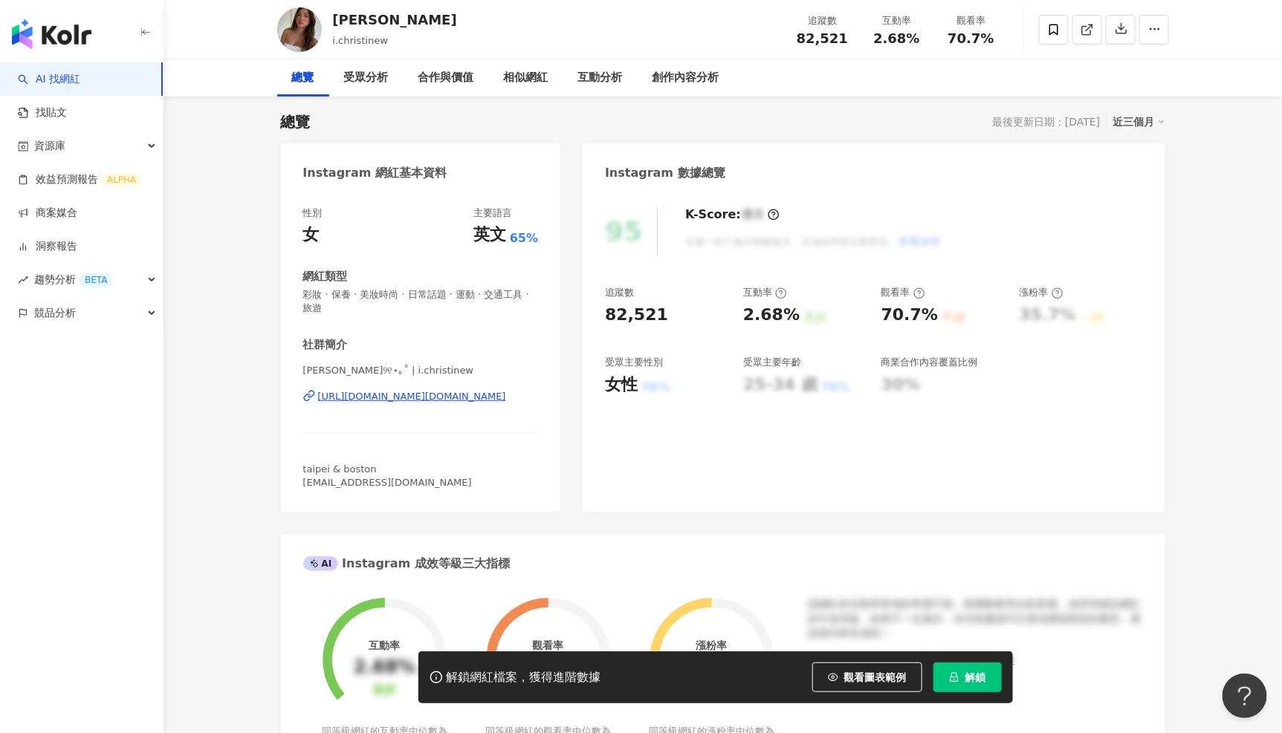
scroll to position [448, 0]
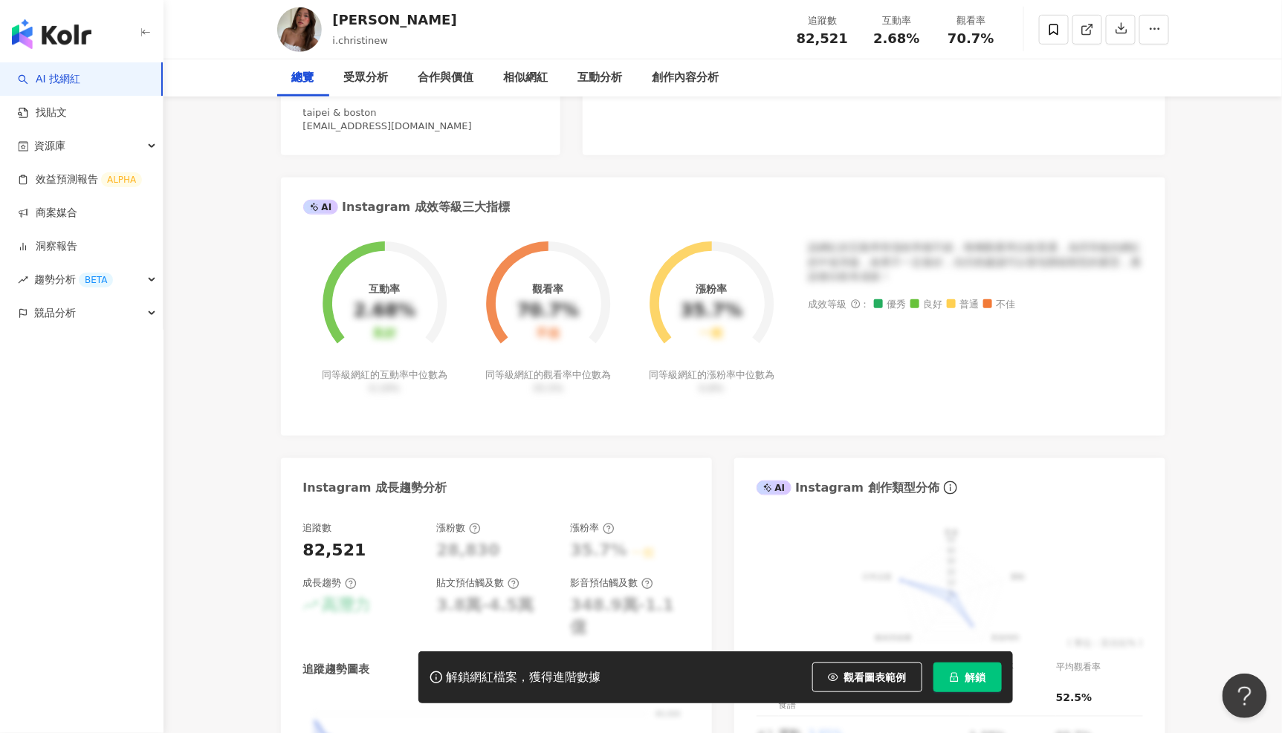
click at [967, 666] on button "解鎖" at bounding box center [967, 678] width 68 height 30
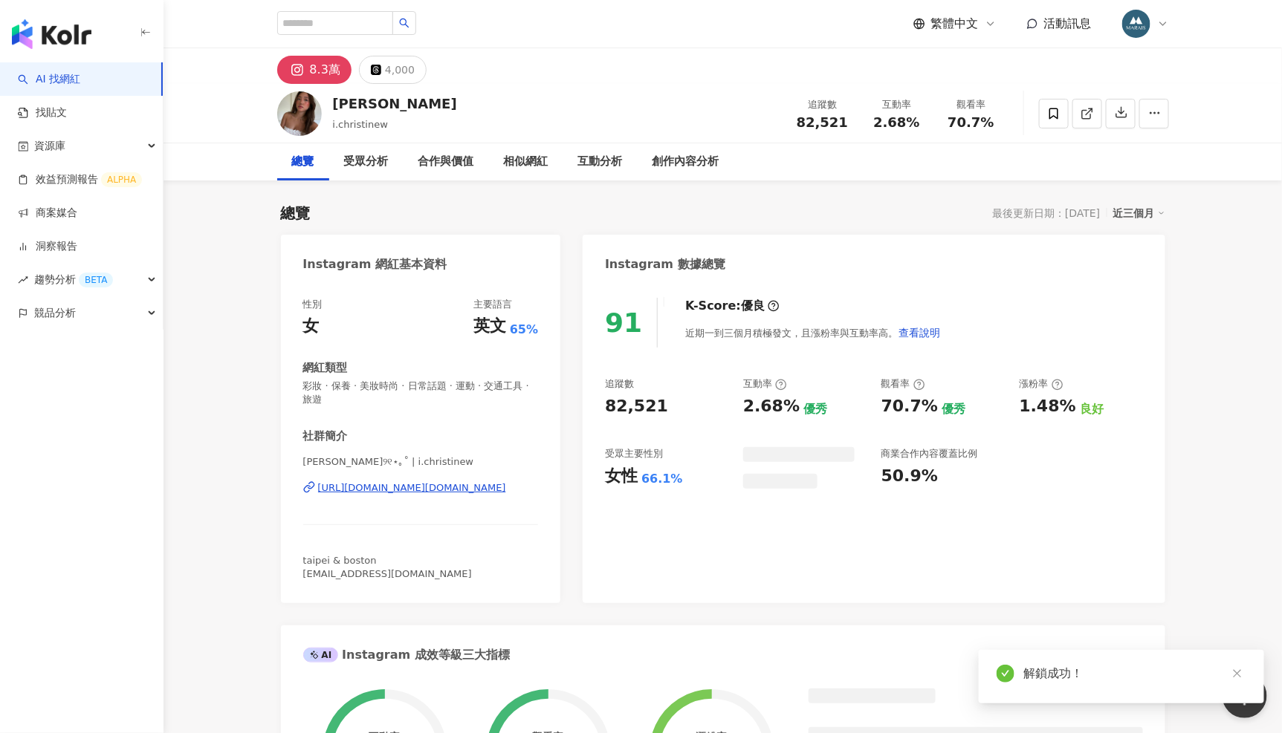
click at [1239, 676] on icon "close" at bounding box center [1237, 674] width 8 height 8
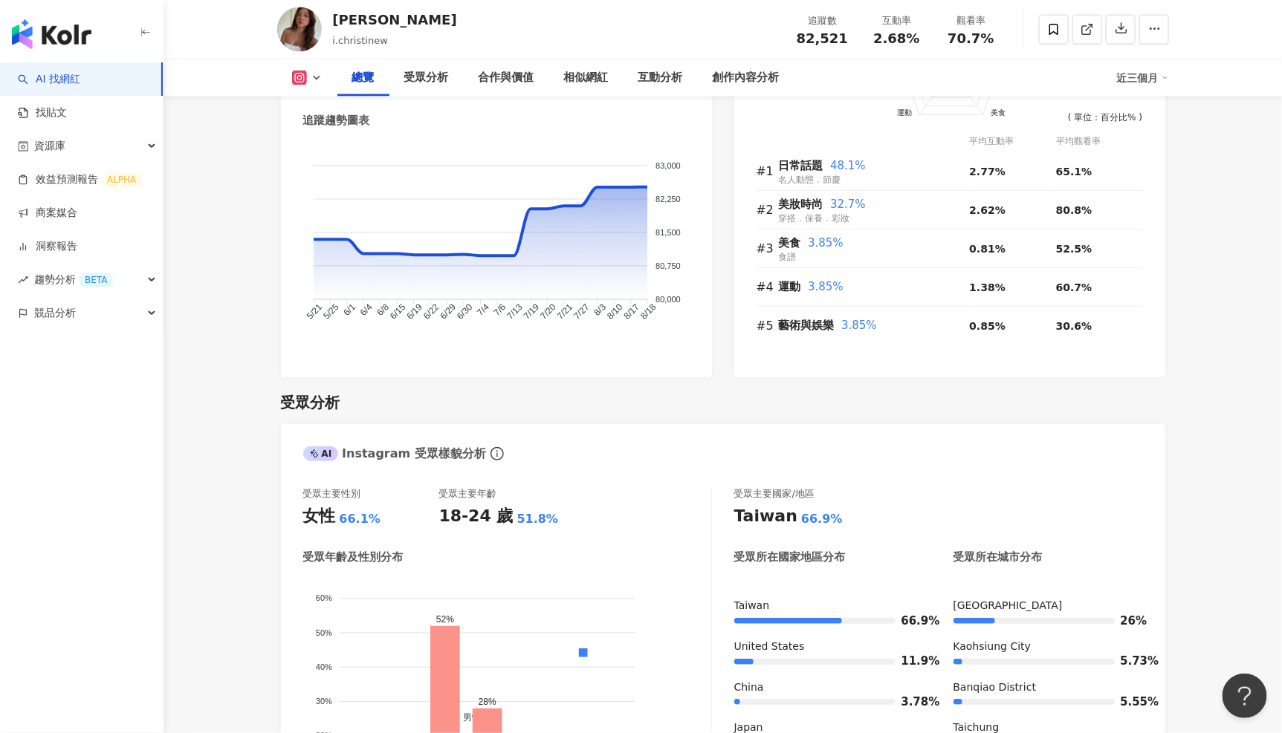
scroll to position [1067, 0]
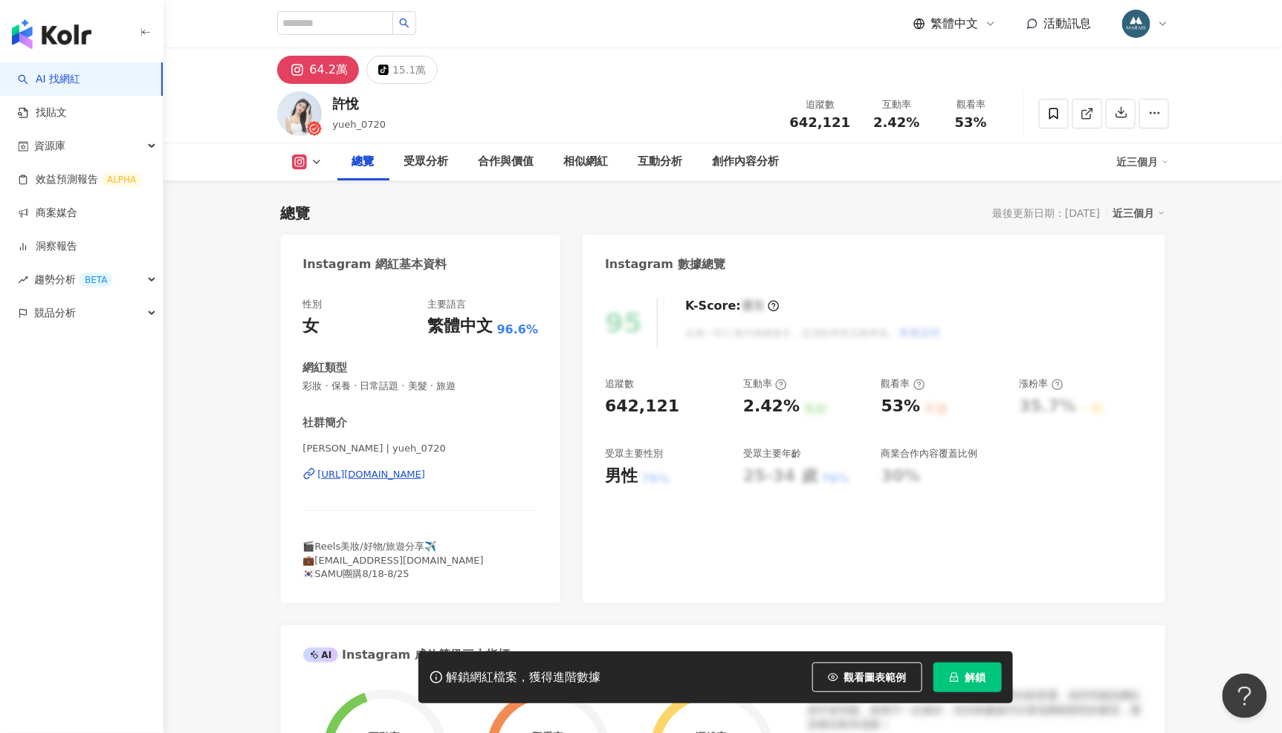
scroll to position [91, 0]
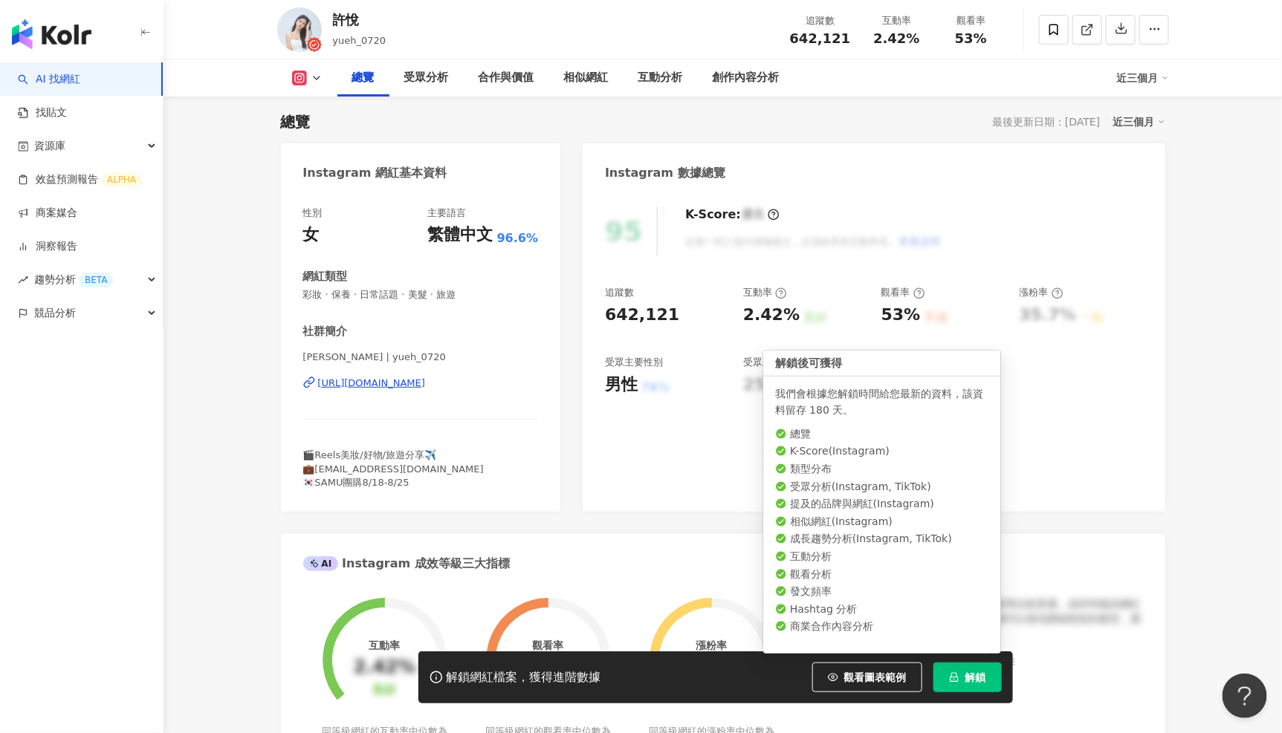
click at [967, 672] on span "解鎖" at bounding box center [975, 678] width 21 height 12
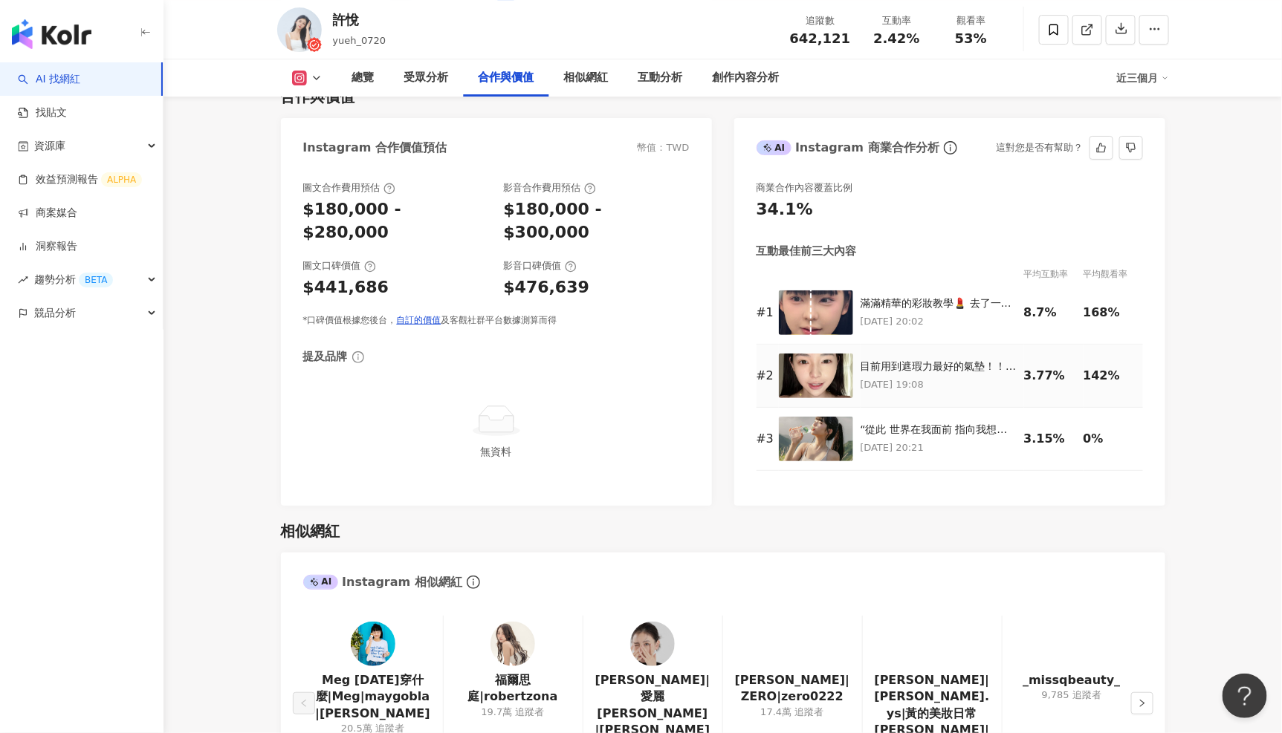
scroll to position [2350, 0]
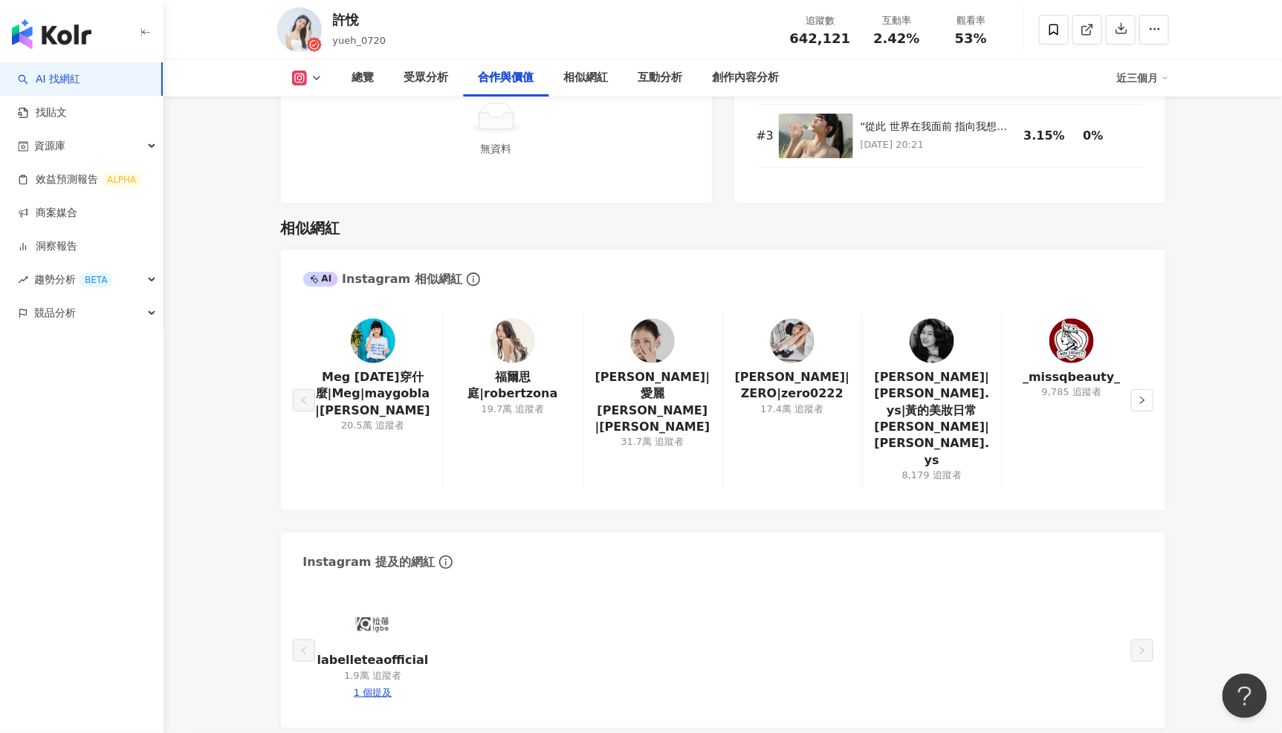
click at [374, 319] on img at bounding box center [373, 341] width 45 height 45
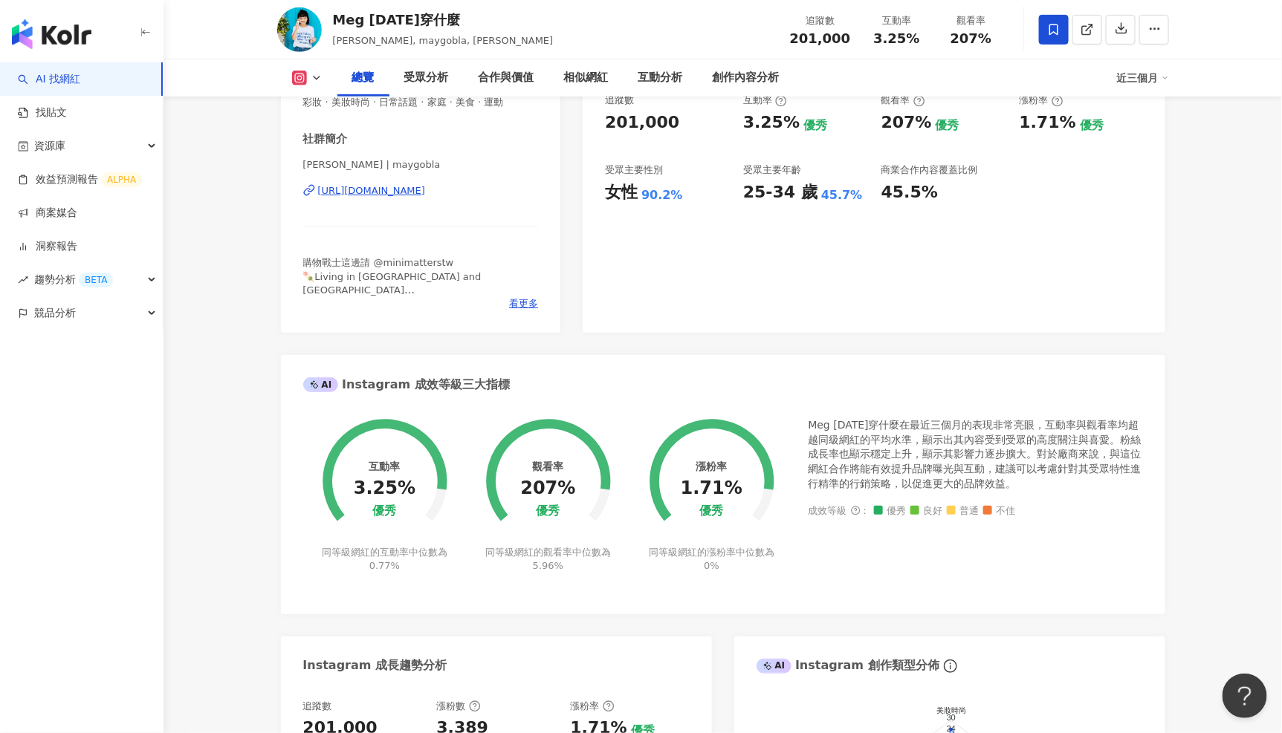
scroll to position [33, 0]
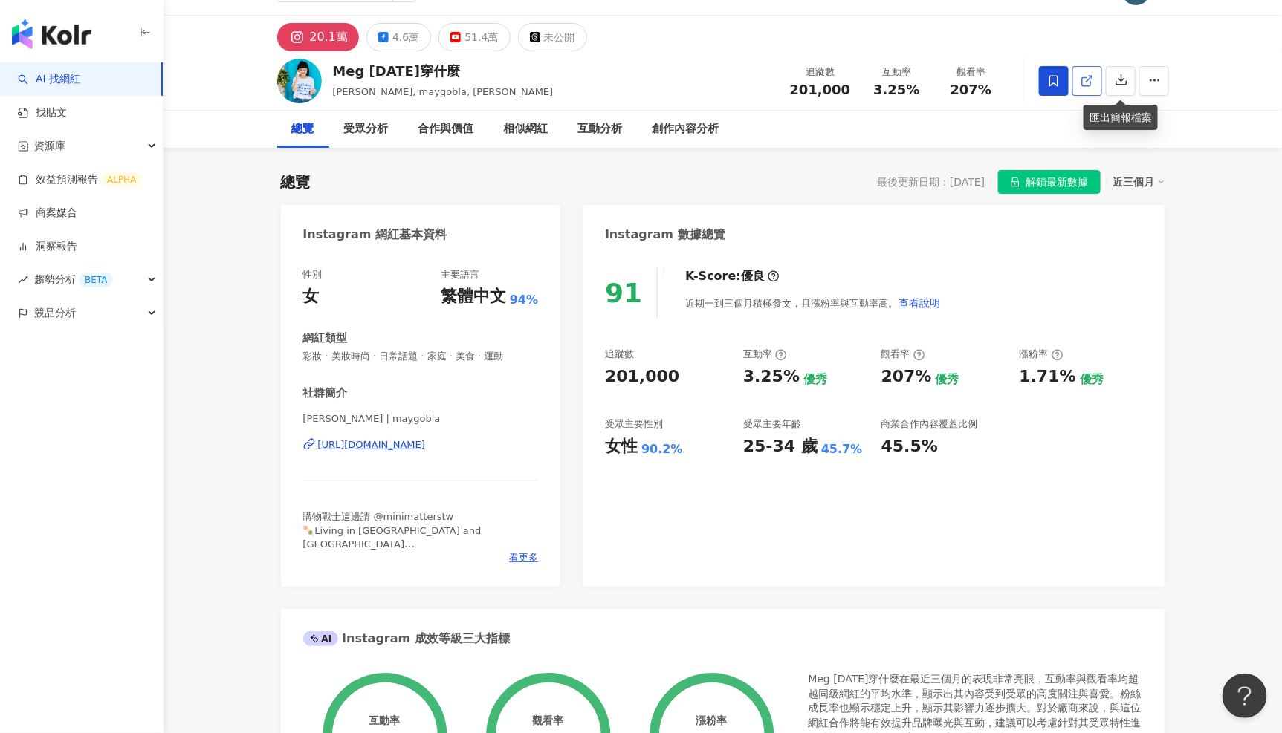
click at [1090, 85] on icon at bounding box center [1086, 81] width 8 height 8
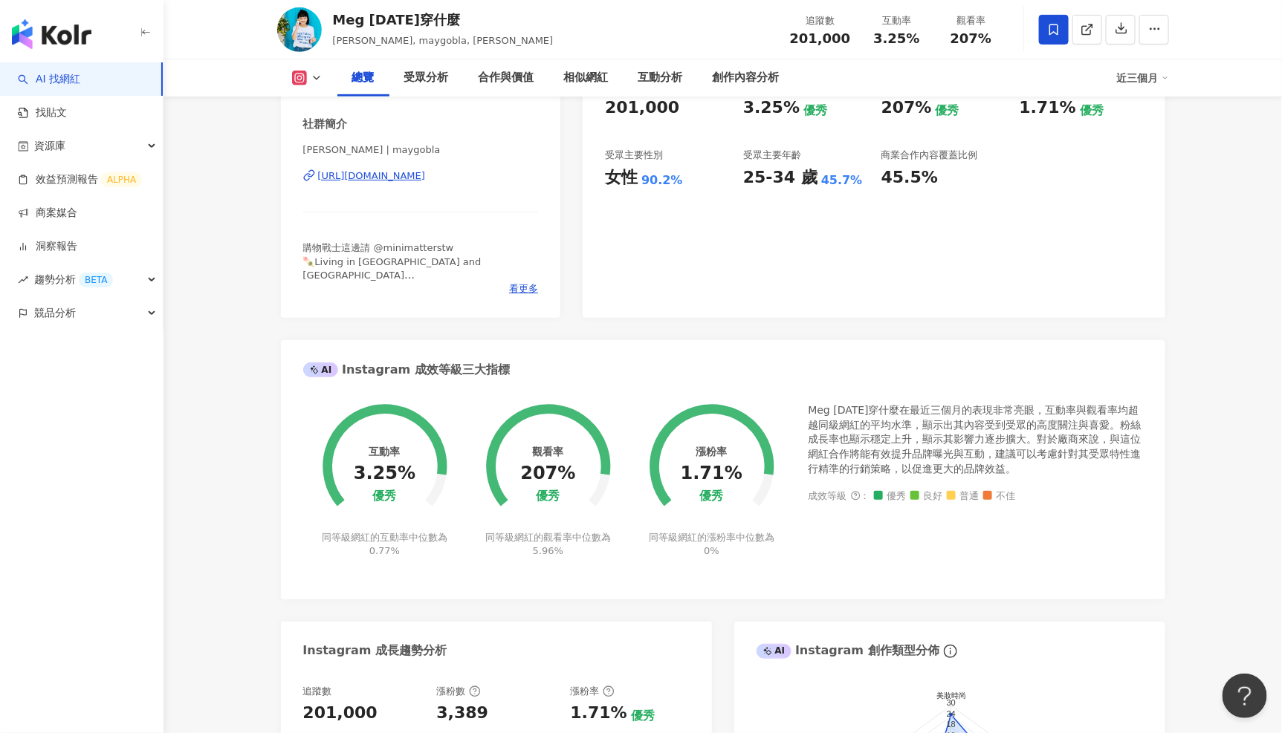
scroll to position [620, 0]
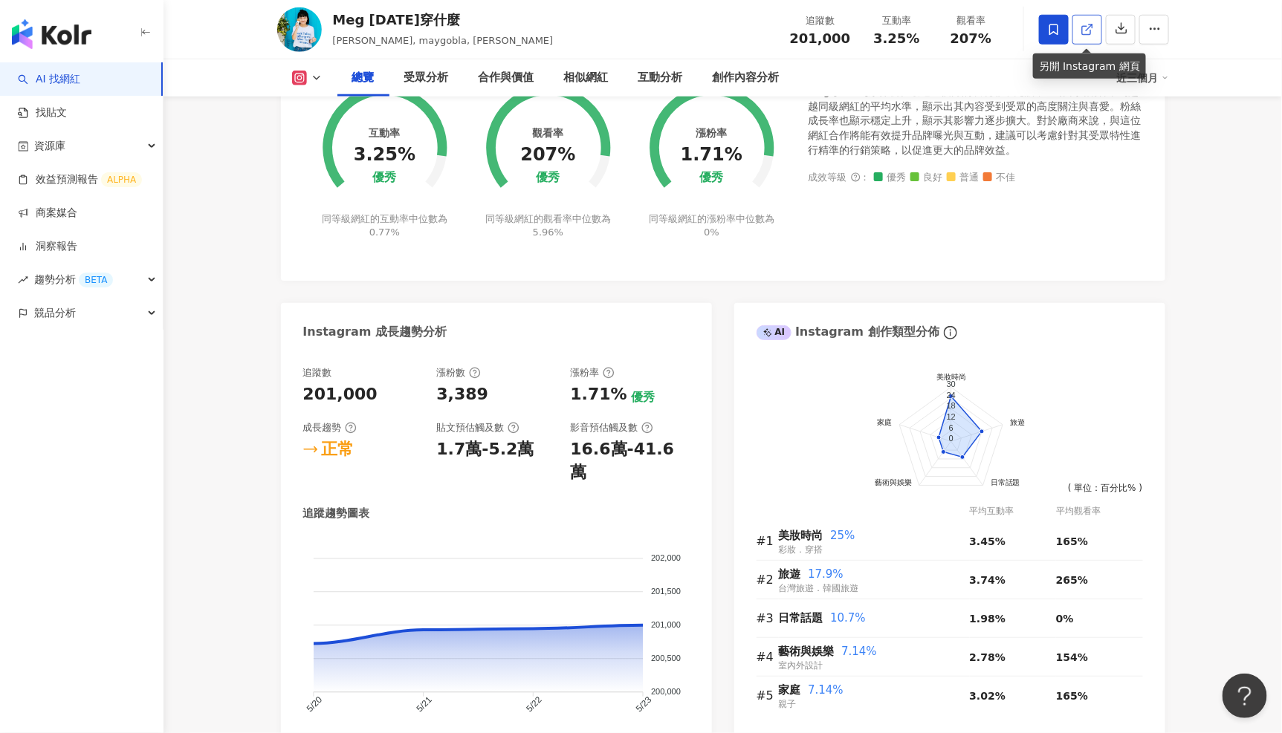
click at [1092, 38] on link at bounding box center [1087, 30] width 30 height 30
